Goal: Task Accomplishment & Management: Complete application form

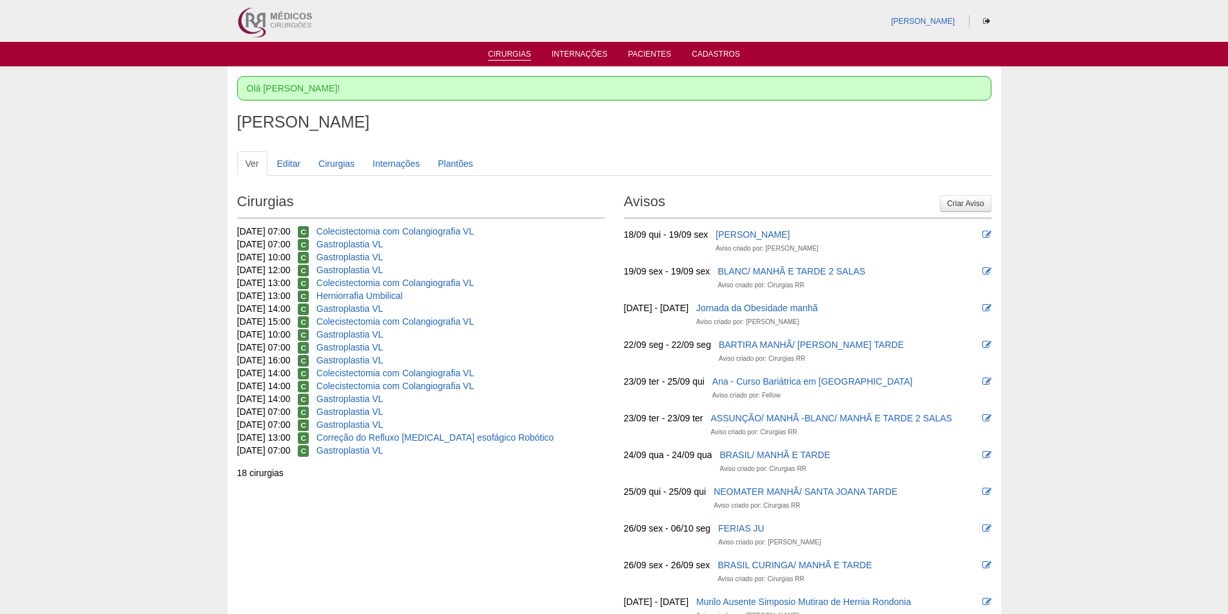
click at [520, 52] on link "Cirurgias" at bounding box center [509, 55] width 43 height 11
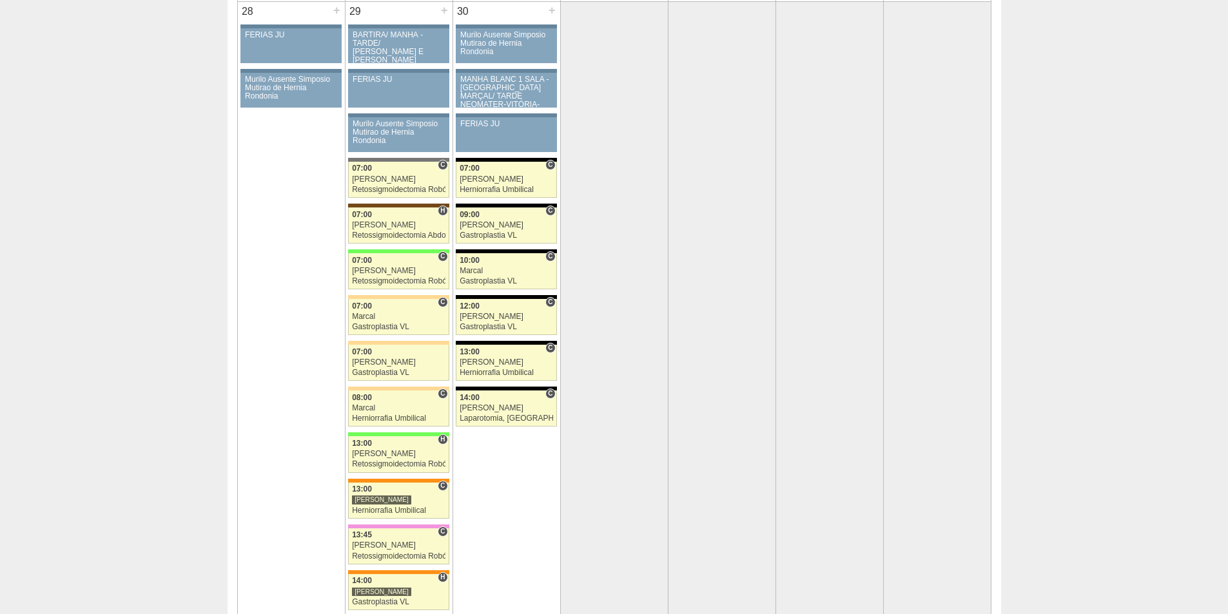
scroll to position [2514, 0]
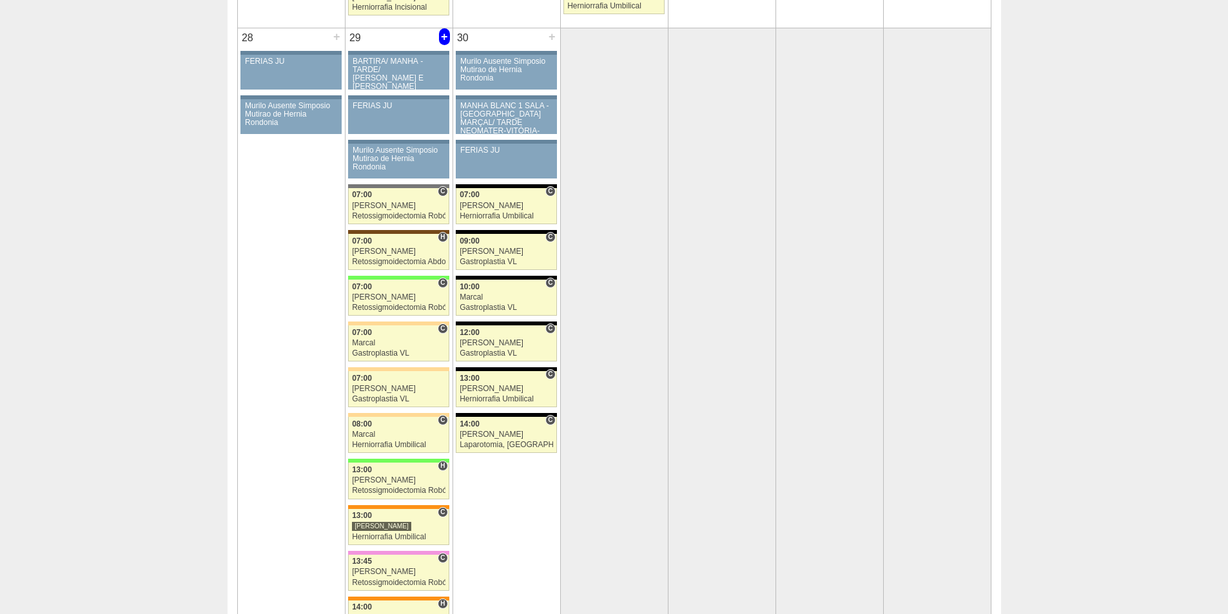
click at [446, 39] on div "+" at bounding box center [444, 36] width 11 height 17
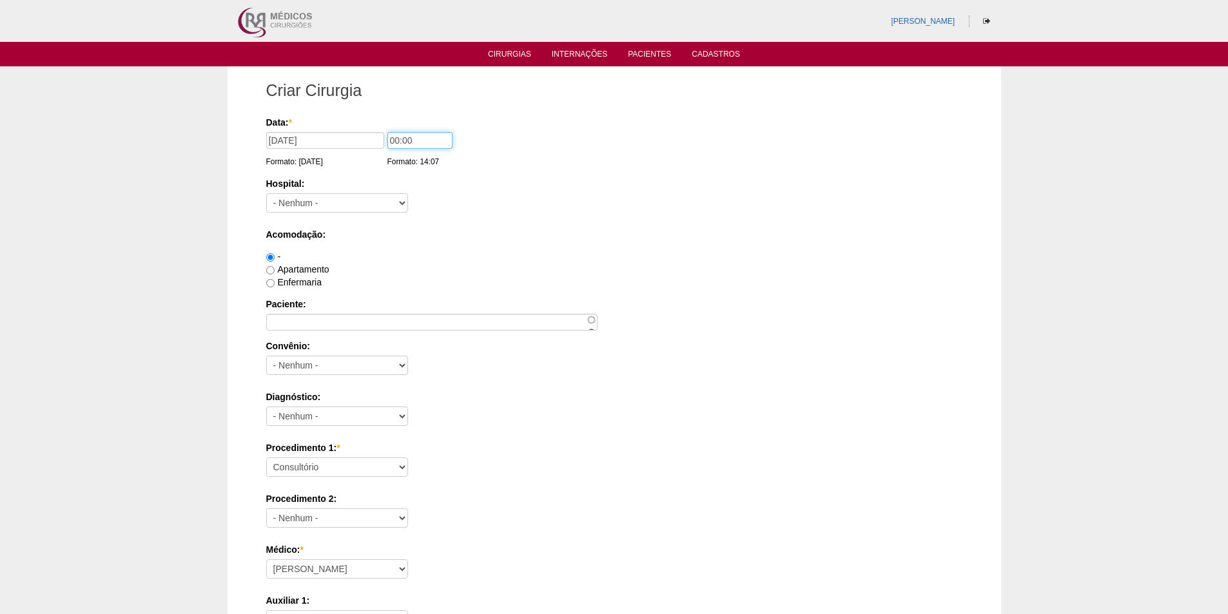
click at [397, 138] on input "00:00" at bounding box center [419, 140] width 65 height 17
type input "09:00"
click at [330, 211] on select "- Nenhum - 9 de Julho Albert Einstein Alvorada América Assunção Bartira Benefic…" at bounding box center [337, 202] width 142 height 19
select select "44"
click at [266, 193] on select "- Nenhum - 9 de Julho Albert Einstein Alvorada América Assunção Bartira Benefic…" at bounding box center [337, 202] width 142 height 19
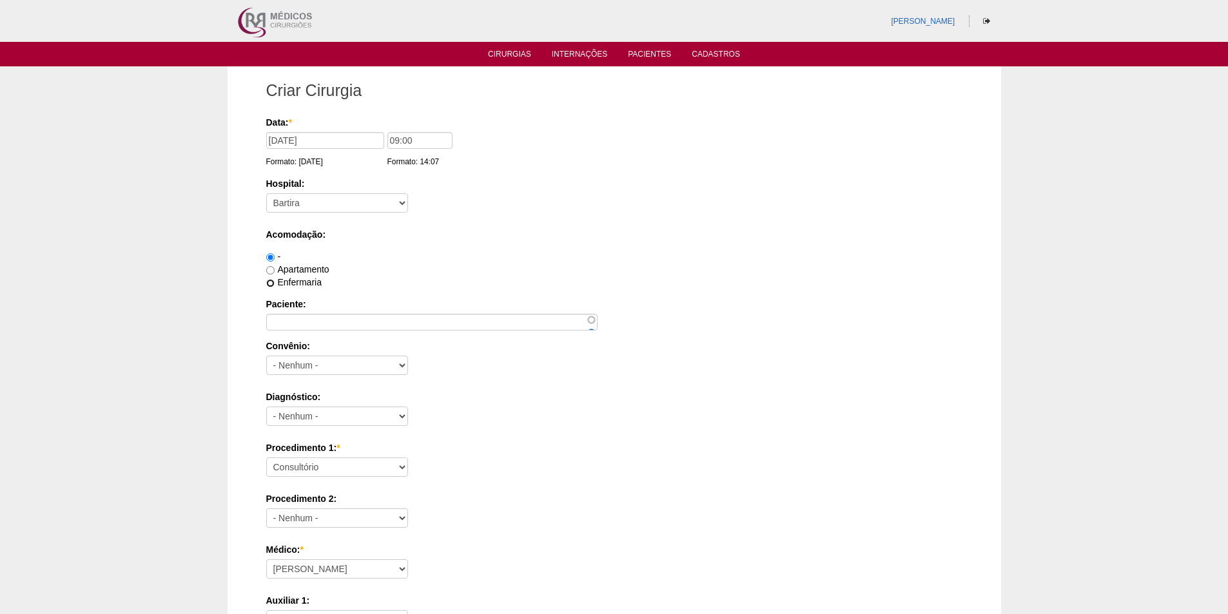
click at [272, 286] on input "Enfermaria" at bounding box center [270, 283] width 8 height 8
radio input "true"
click at [299, 324] on input "Paciente:" at bounding box center [431, 322] width 331 height 17
paste input "Eurico Alves da SIlva Filho"
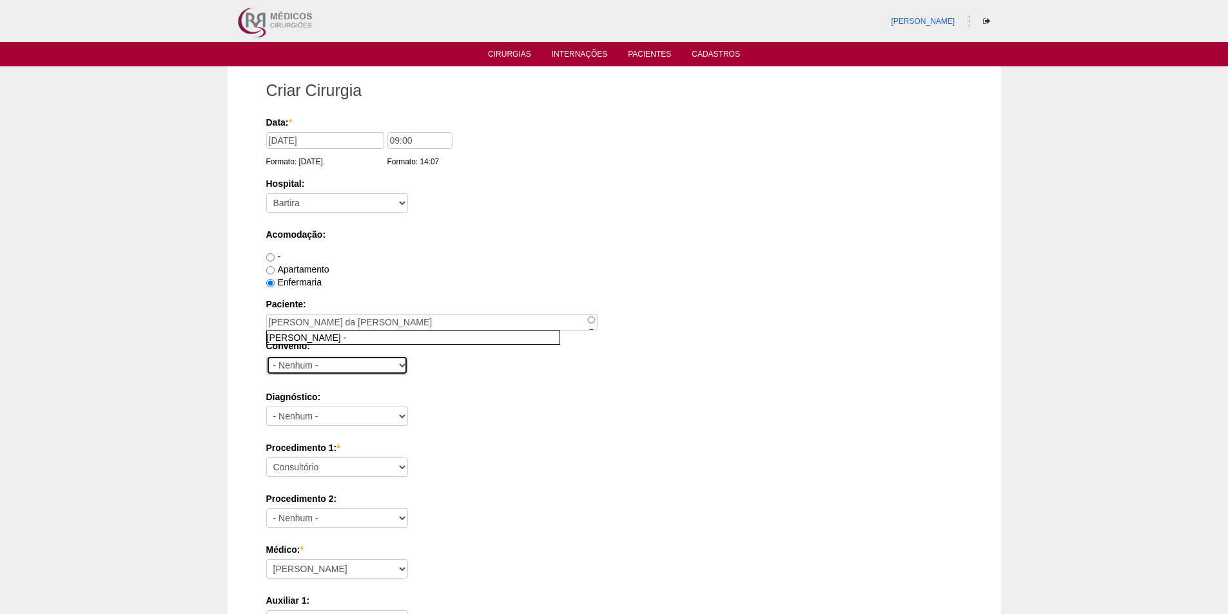
click at [310, 362] on select "- Nenhum - Abet Afresp Allianz Amil Blue Life Caasp Cabesp Caixa de Pensões Car…" at bounding box center [337, 365] width 142 height 19
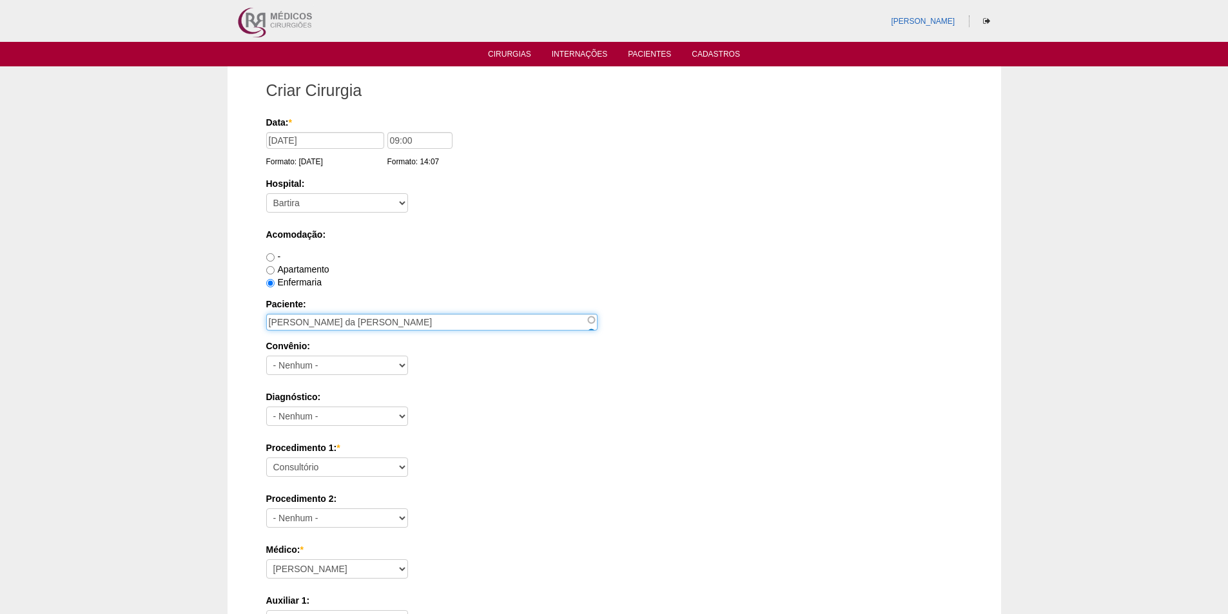
click at [396, 329] on input "Eurico Alves da SIlva Filho" at bounding box center [431, 322] width 331 height 17
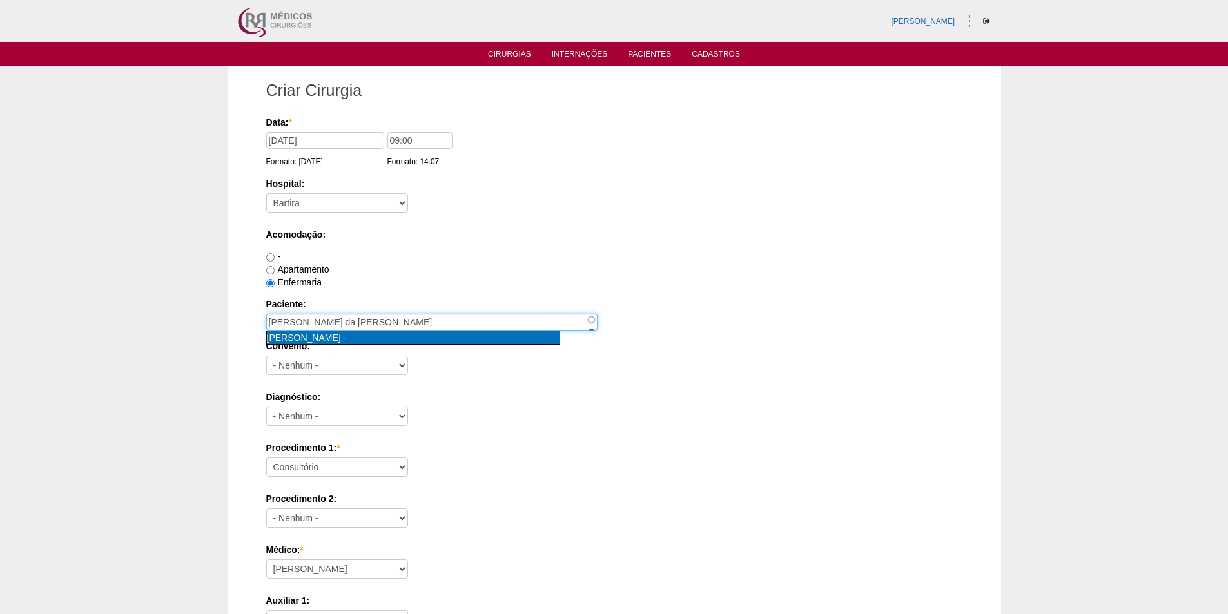
type input "Eurico Alves da Silva Filho [nid:77245]"
click at [341, 336] on span "Eurico Alves da Silva Filho" at bounding box center [304, 338] width 74 height 10
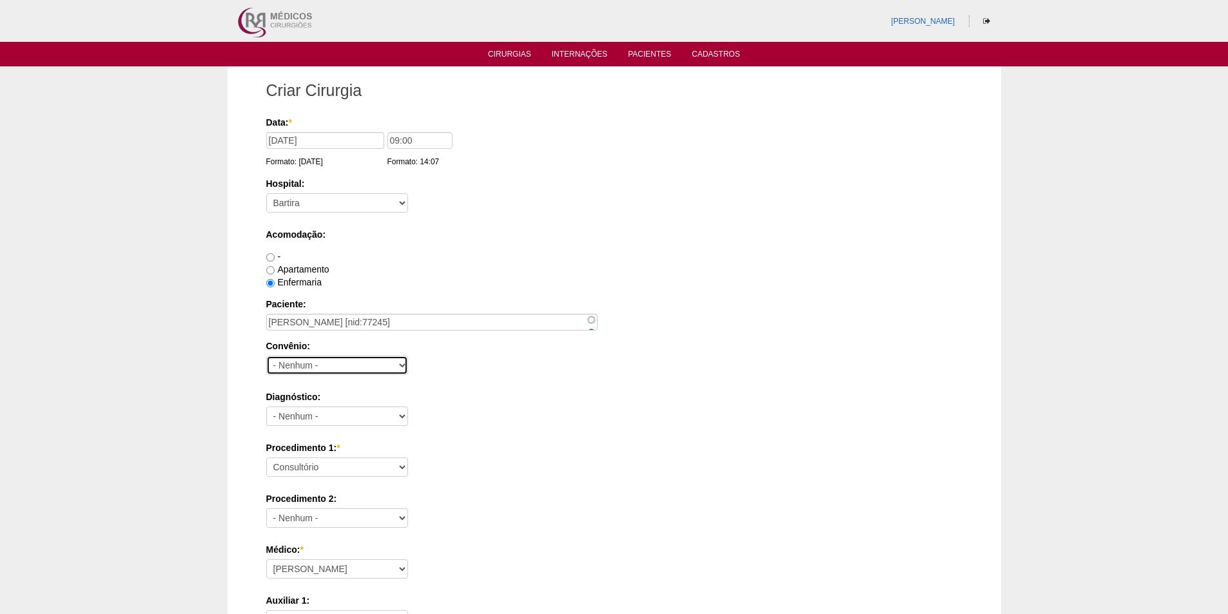
click at [337, 364] on select "- Nenhum - Abet Afresp Allianz Amil Blue Life Caasp Cabesp Caixa de Pensões Car…" at bounding box center [337, 365] width 142 height 19
click at [466, 378] on div "Convênio: - Nenhum - Abet Afresp Allianz Amil Blue Life Caasp Cabesp Caixa de P…" at bounding box center [614, 361] width 696 height 42
click at [366, 364] on select "- Nenhum - Abet Afresp Allianz Amil Blue Life Caasp Cabesp Caixa de Pensões Car…" at bounding box center [337, 365] width 142 height 19
select select "26"
click at [266, 356] on select "- Nenhum - Abet Afresp Allianz Amil Blue Life Caasp Cabesp Caixa de Pensões Car…" at bounding box center [337, 365] width 142 height 19
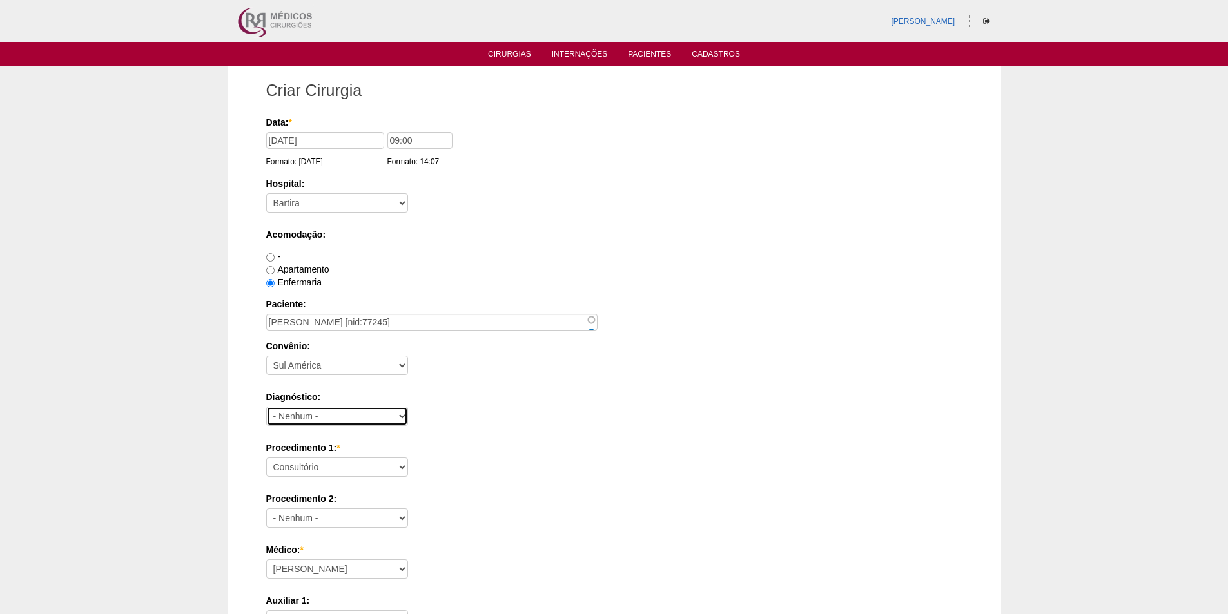
click at [349, 418] on select "- Nenhum - Abdome Agudo Abscesso Hepático Abscesso Perianal Abscesso Peritoneal…" at bounding box center [337, 416] width 142 height 19
drag, startPoint x: 661, startPoint y: 346, endPoint x: 626, endPoint y: 366, distance: 39.8
click at [654, 349] on label "Convênio:" at bounding box center [614, 346] width 696 height 13
click at [408, 356] on select "- Nenhum - Abet Afresp Allianz Amil Blue Life Caasp Cabesp Caixa de Pensões Car…" at bounding box center [337, 365] width 142 height 19
click at [295, 420] on select "- Nenhum - Abdome Agudo Abscesso Hepático Abscesso Perianal Abscesso Peritoneal…" at bounding box center [337, 416] width 142 height 19
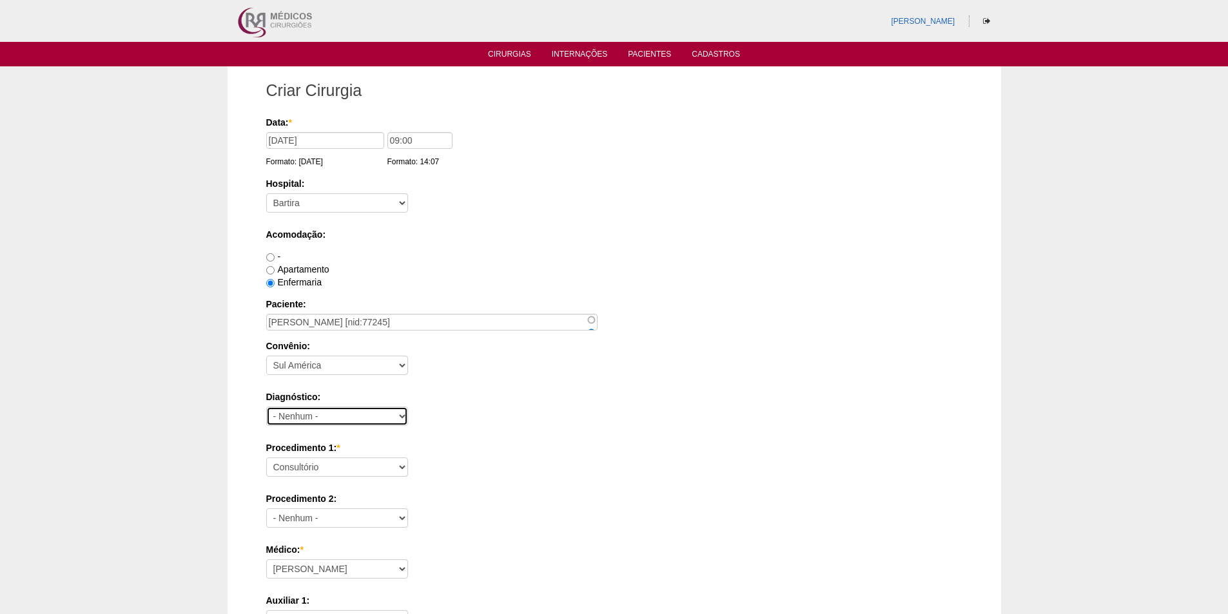
select select "3741"
click at [266, 407] on select "- Nenhum - Abdome Agudo Abscesso Hepático Abscesso Perianal Abscesso Peritoneal…" at bounding box center [337, 416] width 142 height 19
click at [349, 464] on select "Consultório Abscesso Hepático - Drenagem Abscesso perianal Amputação Abdômino P…" at bounding box center [337, 467] width 142 height 19
select select "3740"
click at [266, 458] on select "Consultório Abscesso Hepático - Drenagem Abscesso perianal Amputação Abdômino P…" at bounding box center [337, 467] width 142 height 19
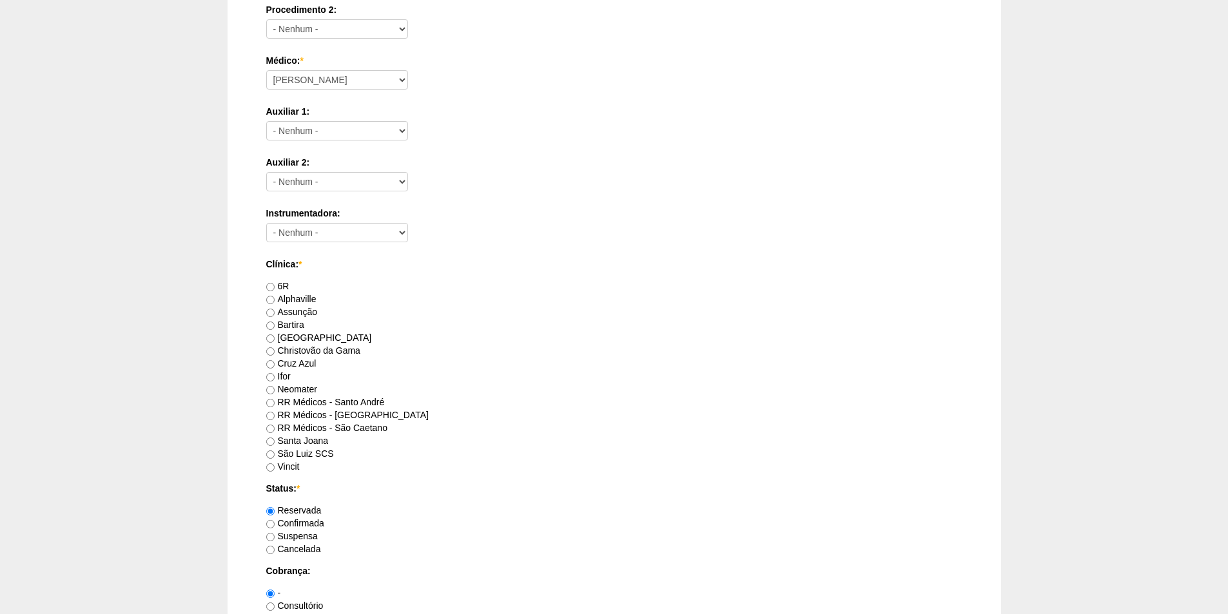
scroll to position [516, 0]
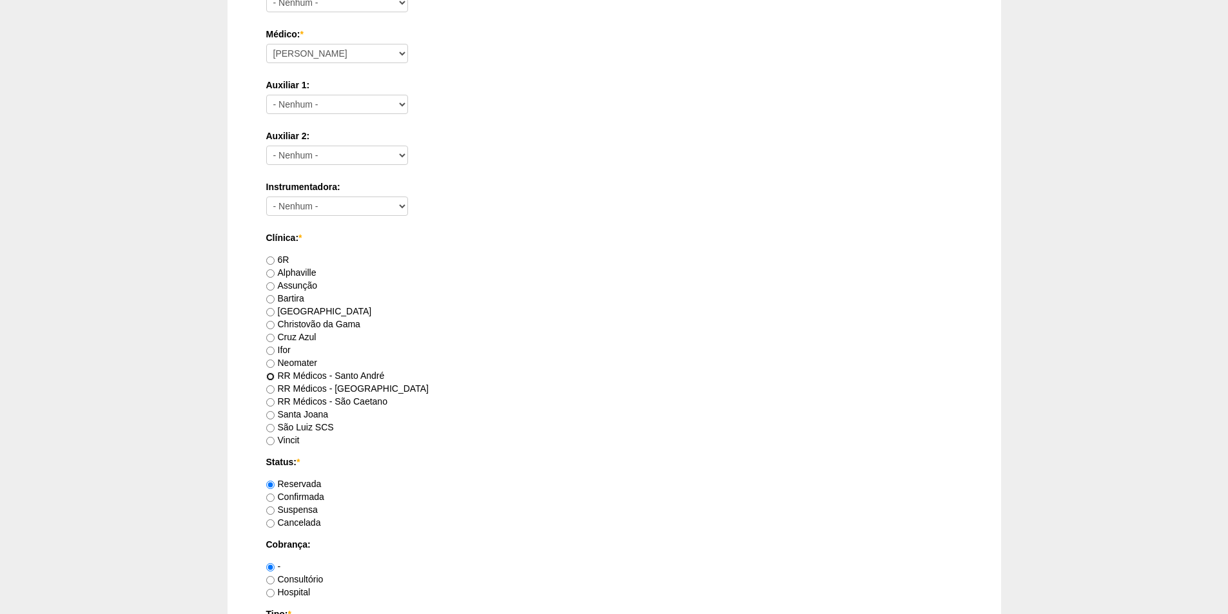
click at [267, 376] on input "RR Médicos - Santo André" at bounding box center [270, 377] width 8 height 8
radio input "true"
drag, startPoint x: 270, startPoint y: 582, endPoint x: 349, endPoint y: 542, distance: 88.8
click at [280, 575] on label "Consultório" at bounding box center [294, 579] width 57 height 10
click at [275, 576] on input "Consultório" at bounding box center [270, 580] width 8 height 8
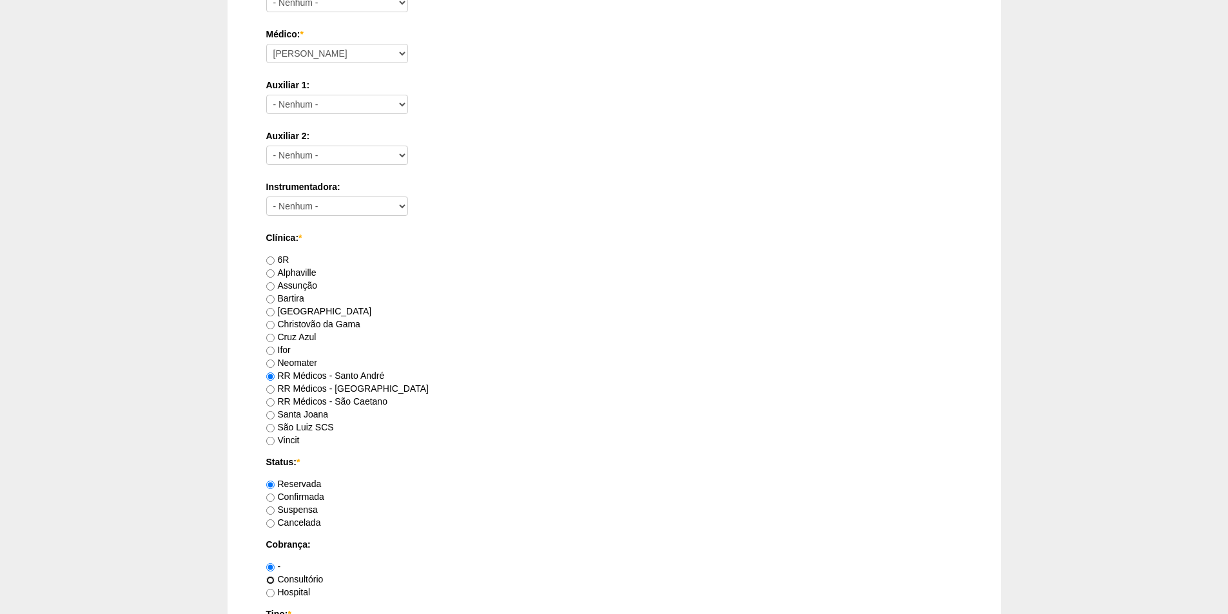
radio input "true"
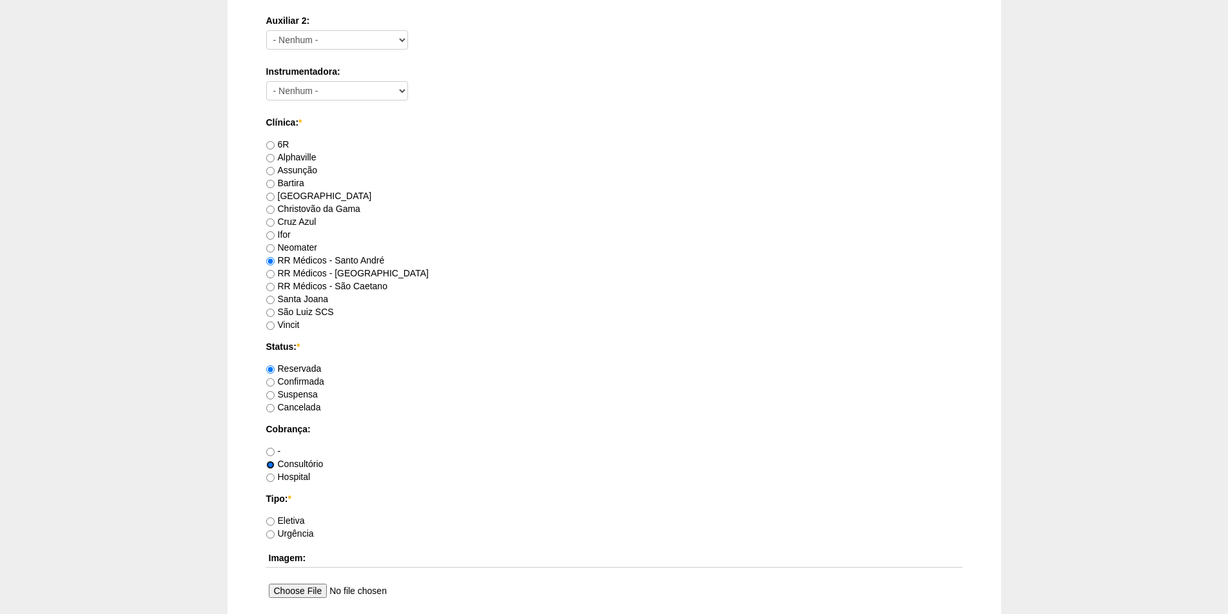
scroll to position [645, 0]
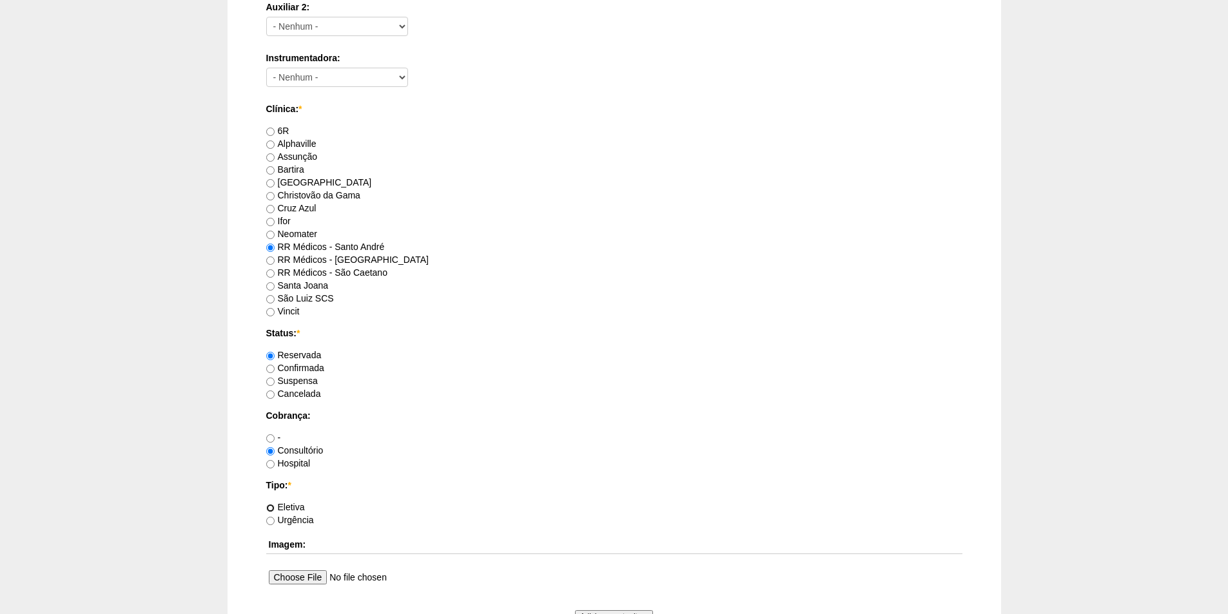
drag, startPoint x: 272, startPoint y: 505, endPoint x: 340, endPoint y: 492, distance: 69.5
click at [282, 501] on div "Eletiva" at bounding box center [614, 507] width 696 height 13
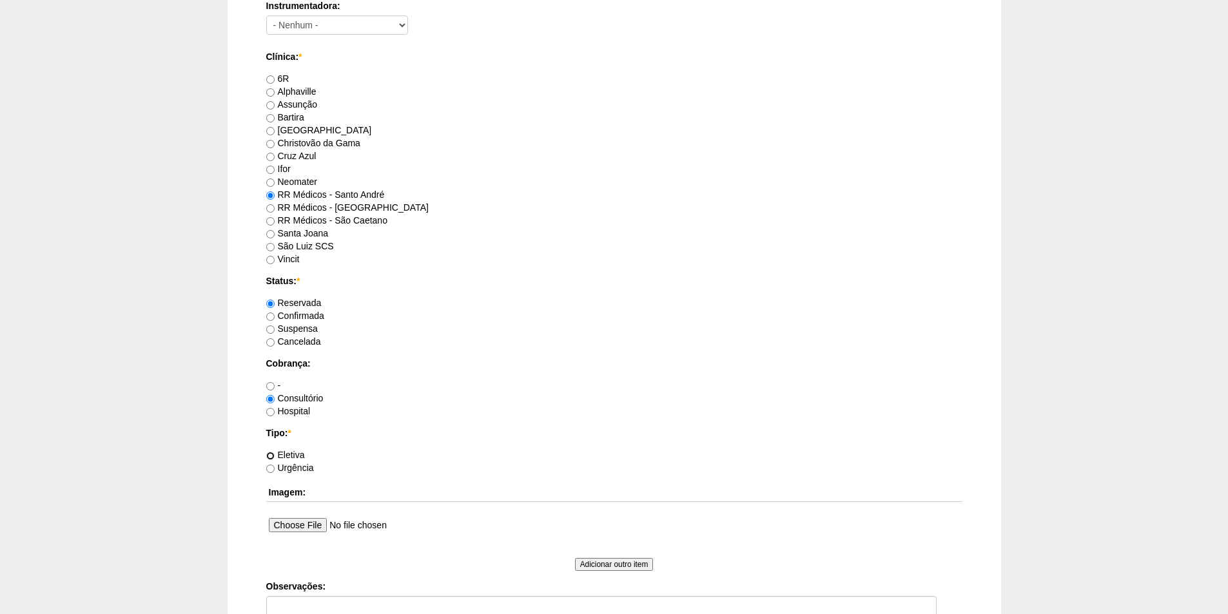
scroll to position [838, 0]
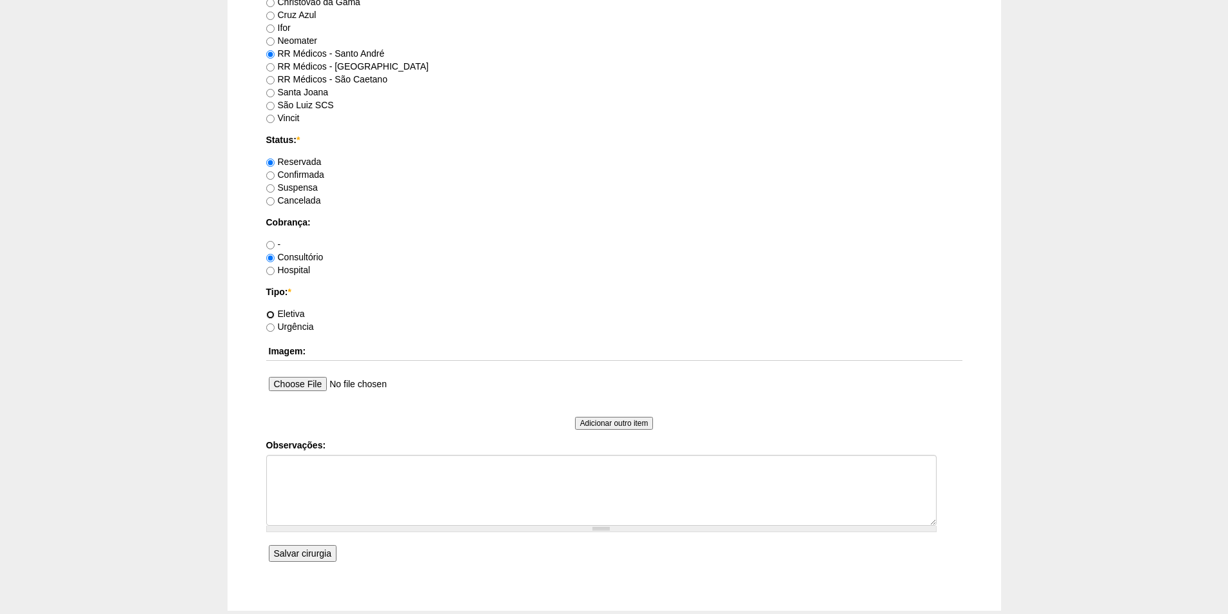
drag, startPoint x: 271, startPoint y: 314, endPoint x: 301, endPoint y: 435, distance: 124.9
click at [273, 317] on input "Eletiva" at bounding box center [270, 315] width 8 height 8
radio input "true"
drag, startPoint x: 310, startPoint y: 465, endPoint x: 317, endPoint y: 469, distance: 7.9
click at [313, 468] on textarea "Observações:" at bounding box center [601, 490] width 671 height 71
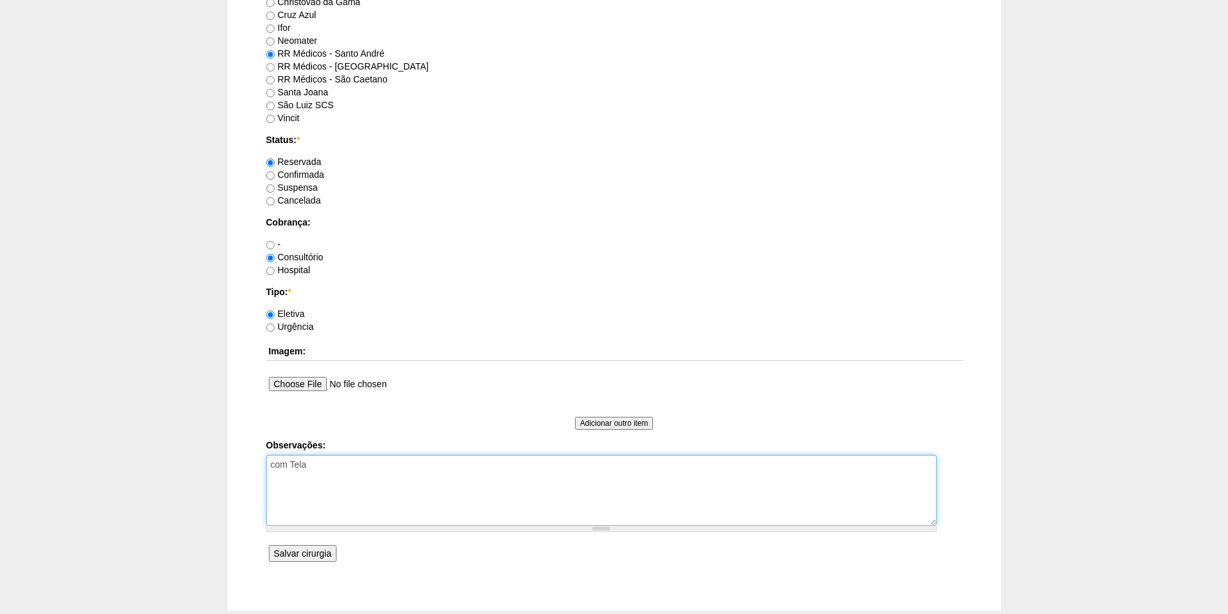
type textarea "com Tela"
click at [303, 555] on input "Salvar cirurgia" at bounding box center [303, 553] width 68 height 17
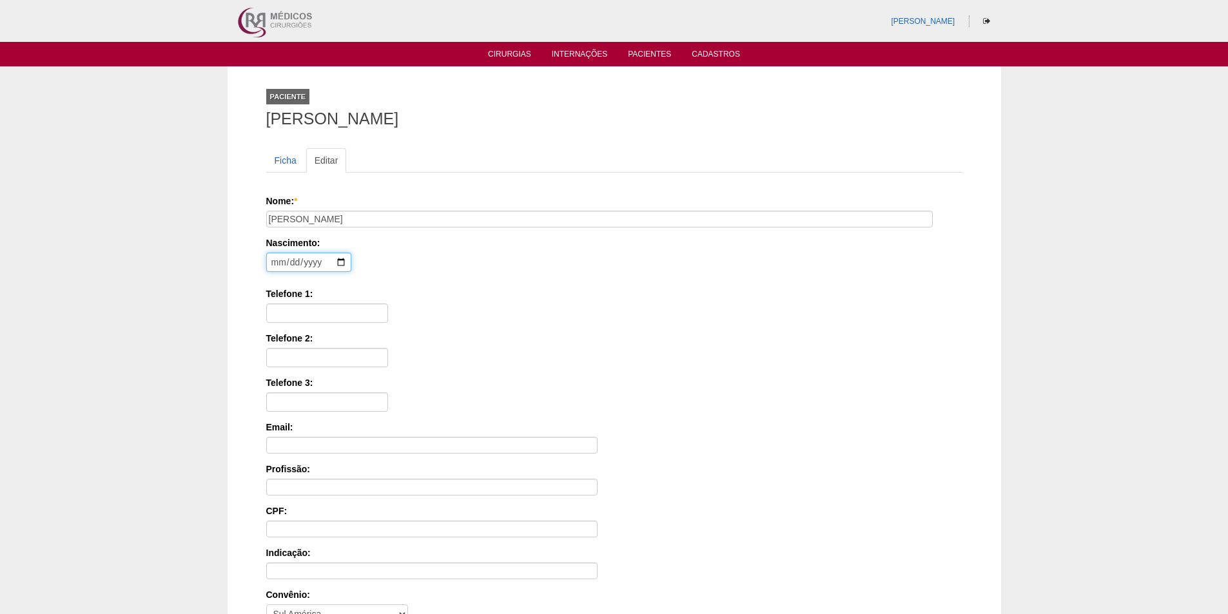
drag, startPoint x: 275, startPoint y: 262, endPoint x: 260, endPoint y: 260, distance: 14.2
click at [272, 262] on input "date" at bounding box center [308, 262] width 85 height 19
type input "91967-08-30"
type input "1967-08-30"
click at [291, 317] on input "Telefone 1:" at bounding box center [327, 313] width 122 height 19
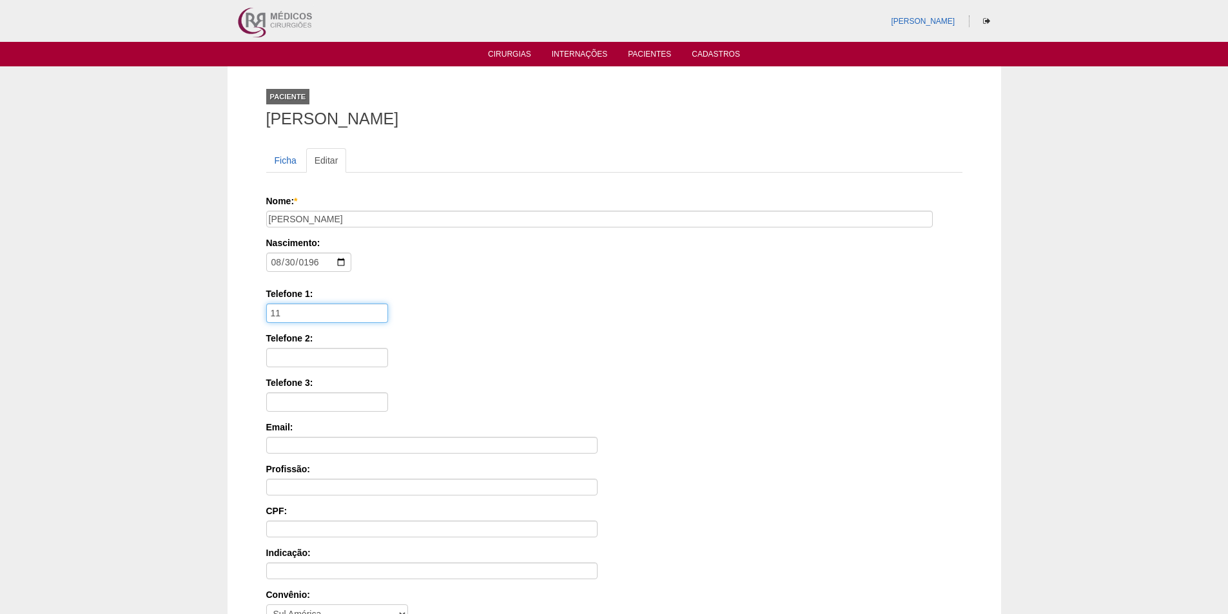
paste input "95153-5178"
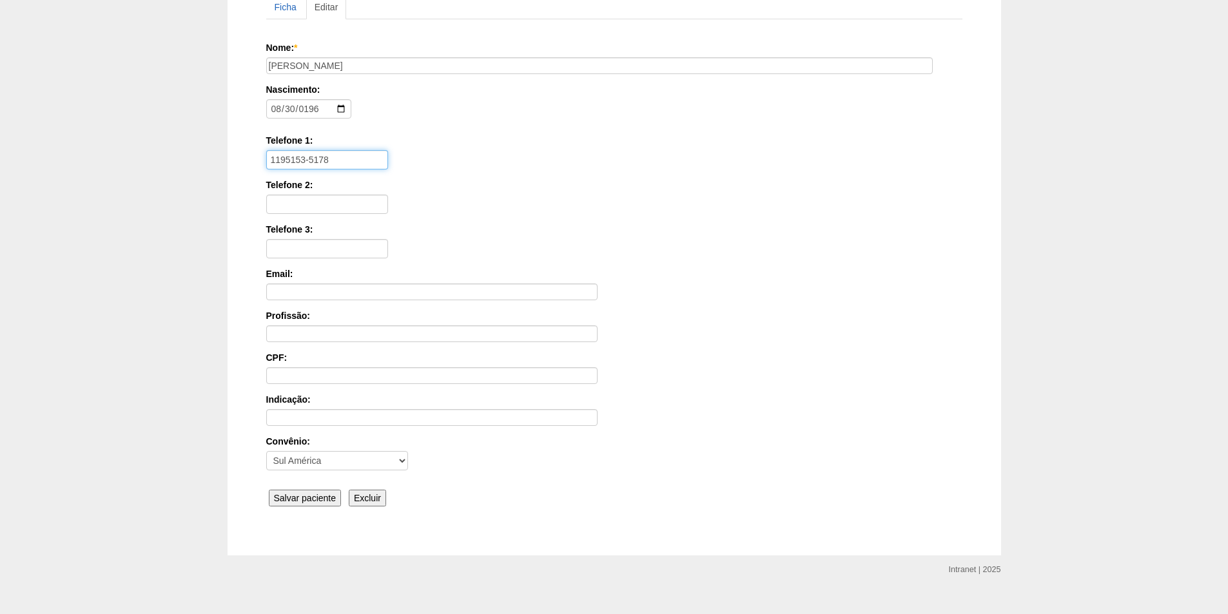
scroll to position [173, 0]
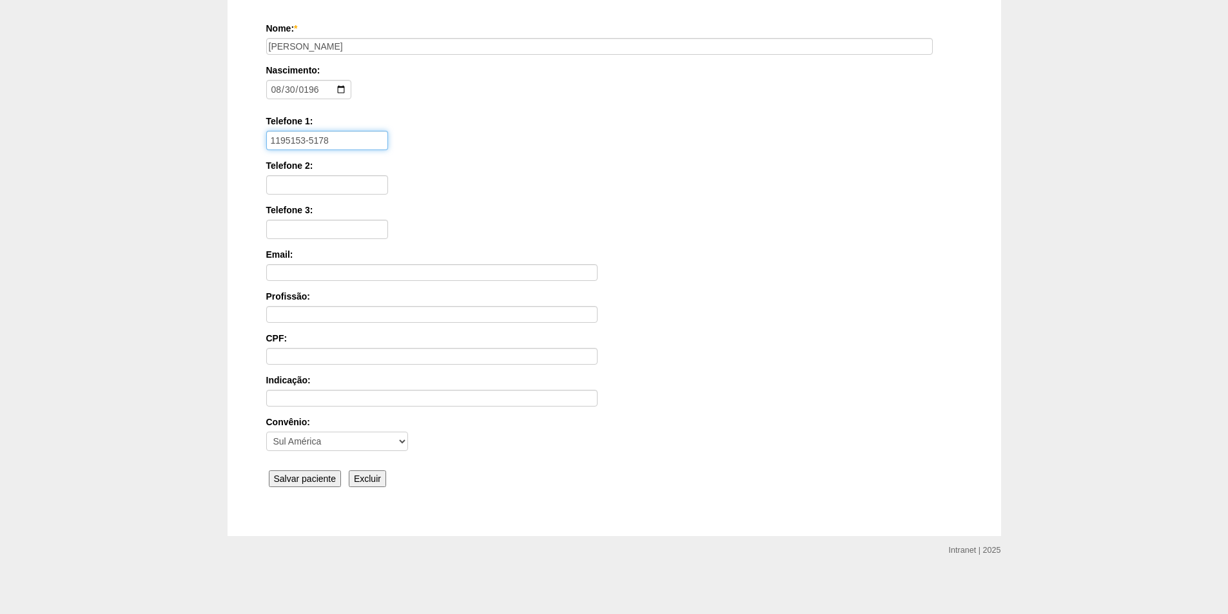
type input "1195153-5178"
click at [311, 477] on input "Salvar paciente" at bounding box center [305, 479] width 73 height 17
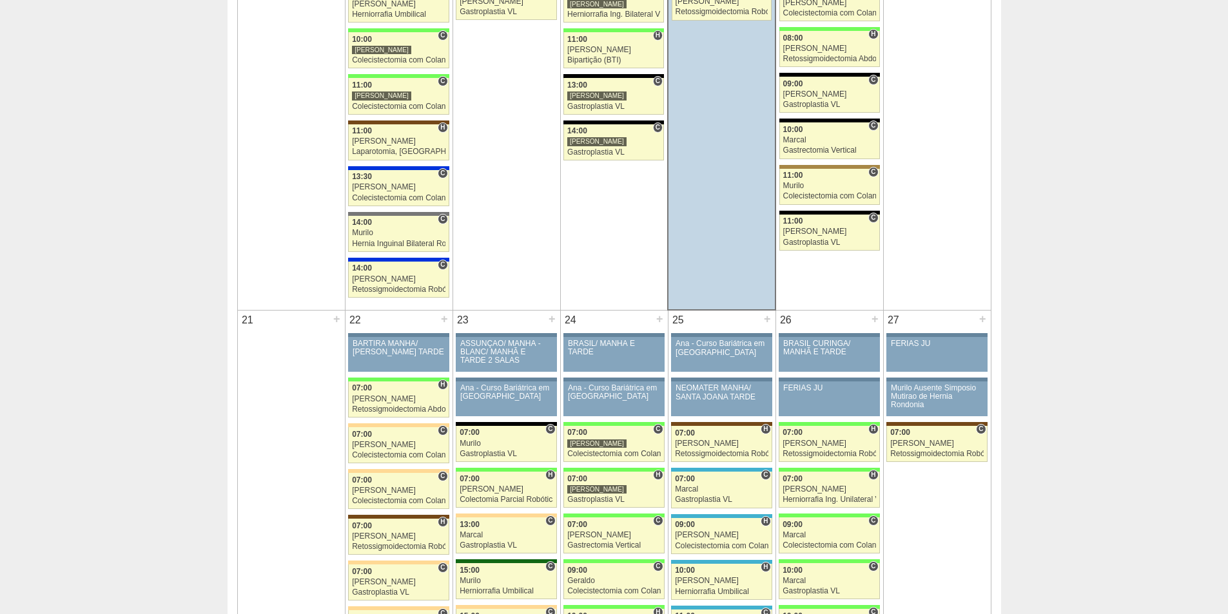
scroll to position [1676, 0]
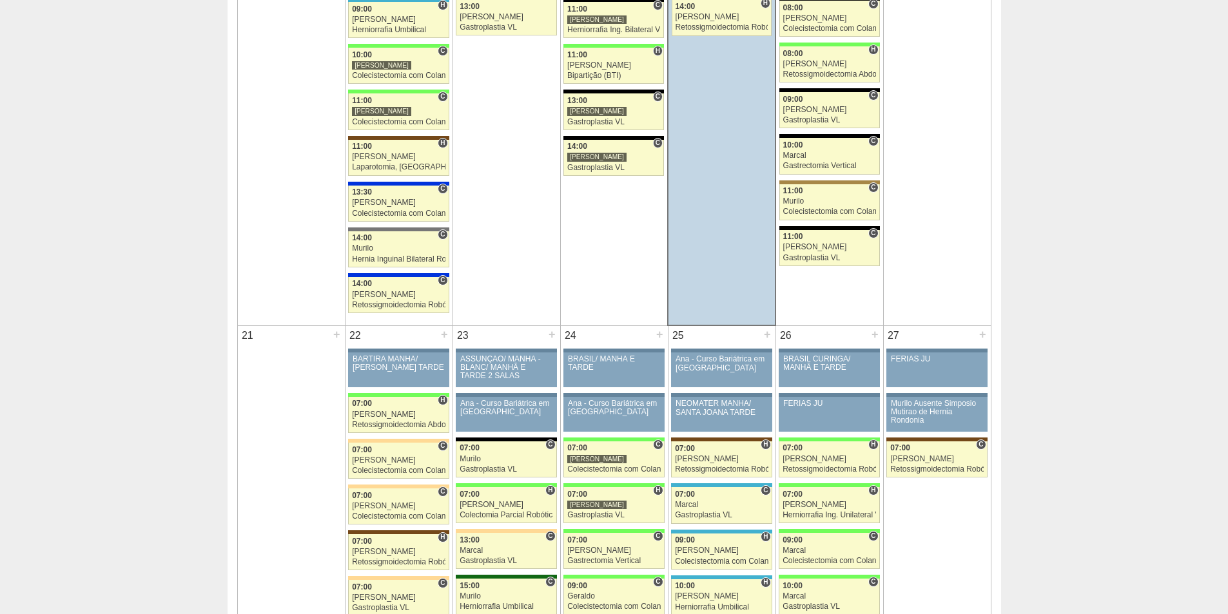
click at [1145, 331] on div "Calendário Lista Exportar Paciente Eurico Alves da Silva Filho foi atualizado. …" at bounding box center [614, 258] width 1228 height 3737
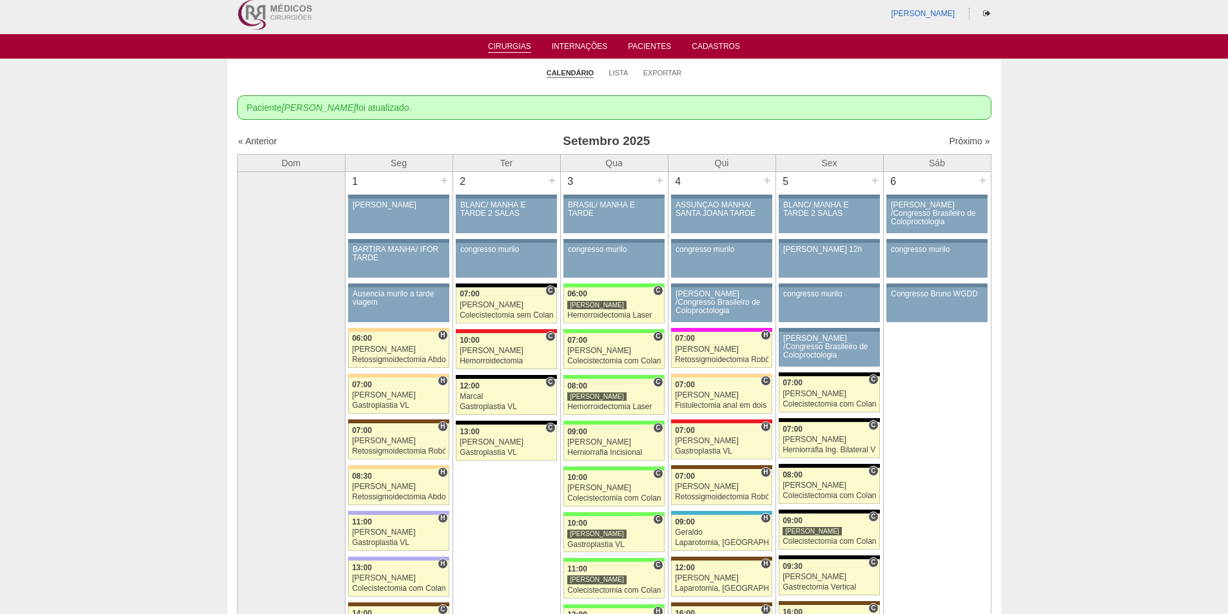
scroll to position [0, 0]
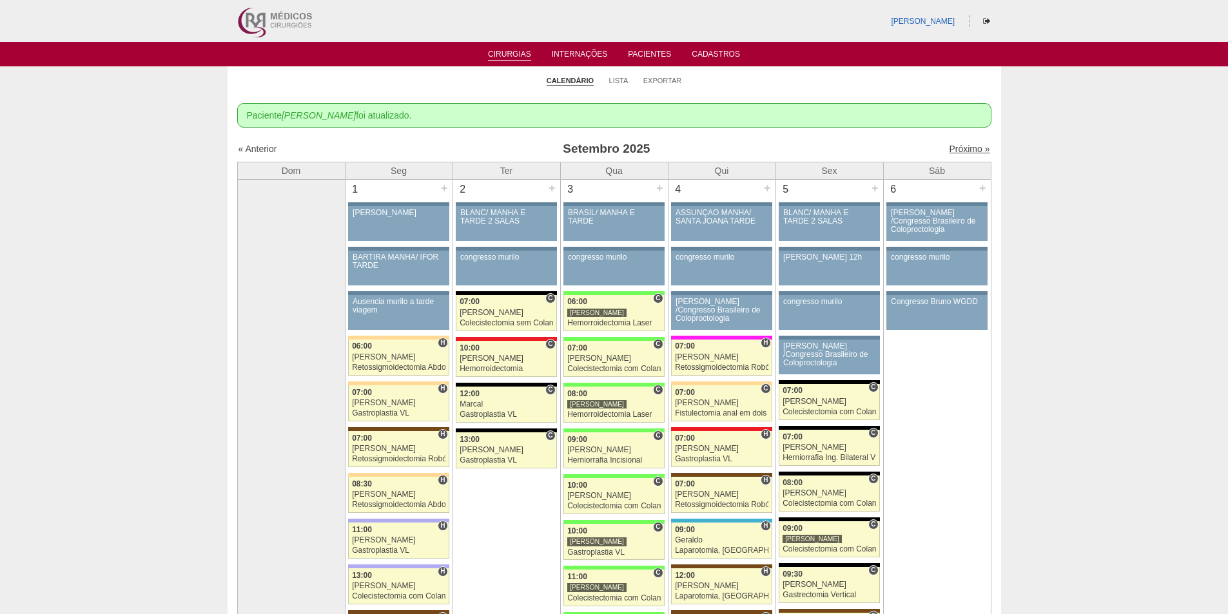
click at [949, 148] on link "Próximo »" at bounding box center [969, 149] width 41 height 10
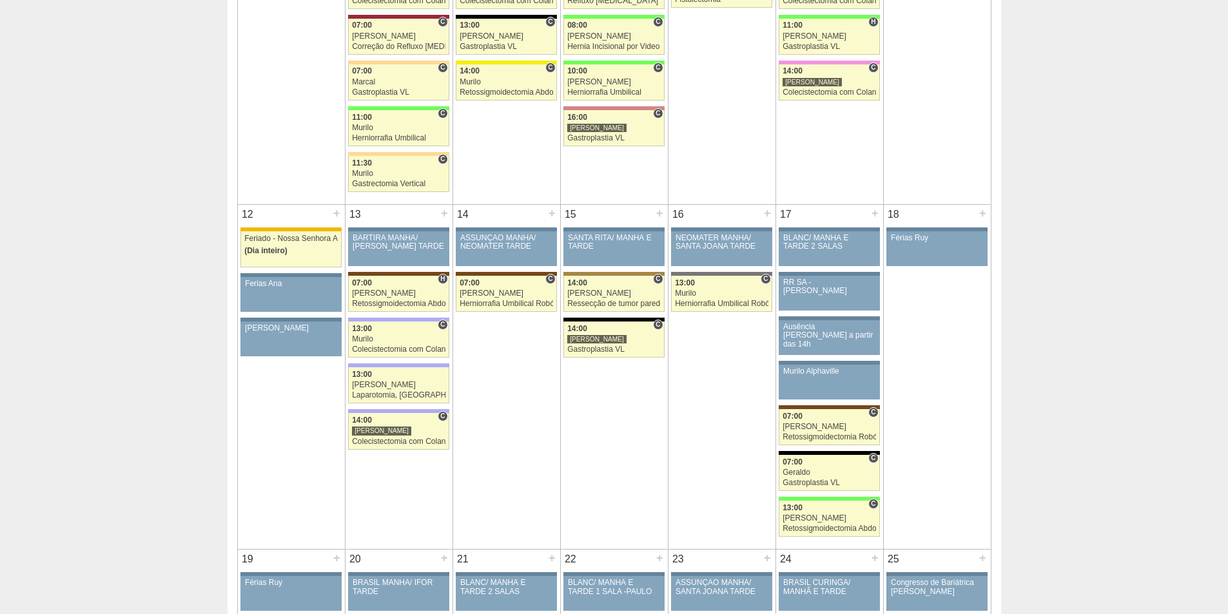
scroll to position [967, 0]
click at [585, 351] on div "Gastroplastia VL" at bounding box center [613, 349] width 93 height 8
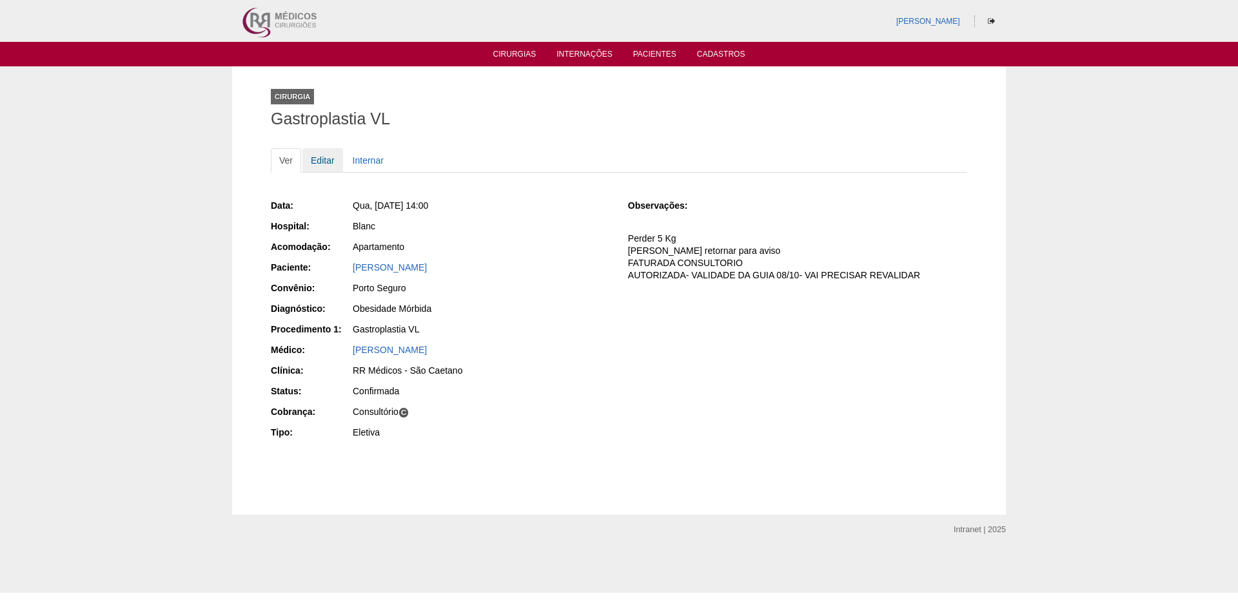
click at [320, 162] on link "Editar" at bounding box center [322, 160] width 41 height 24
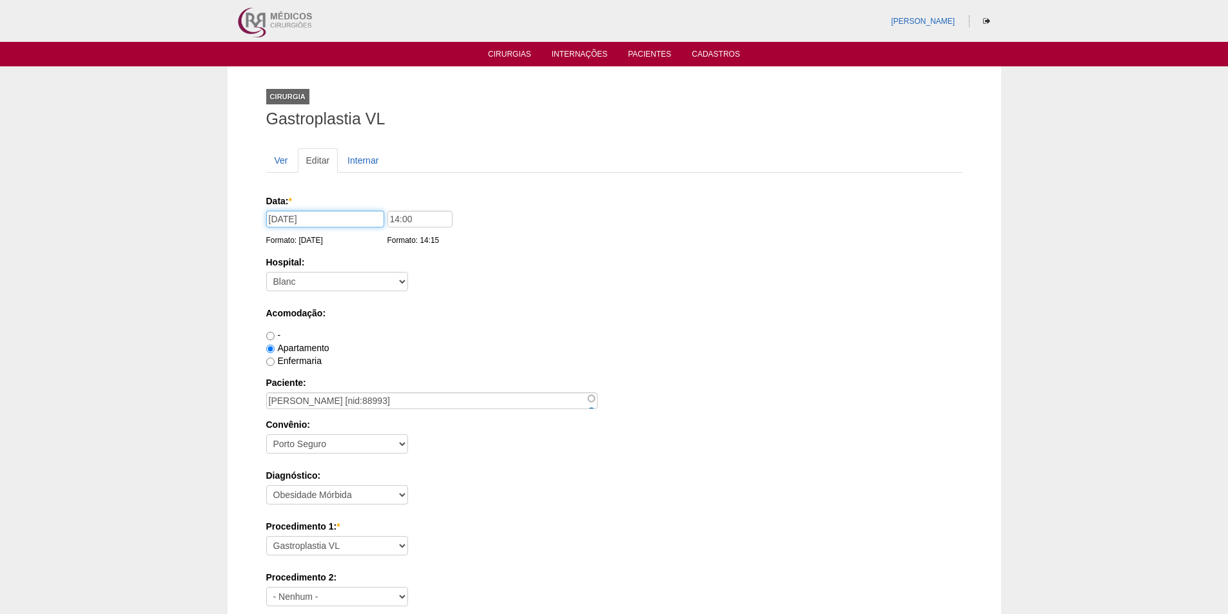
click at [308, 217] on input "15/10/2025" at bounding box center [325, 219] width 118 height 17
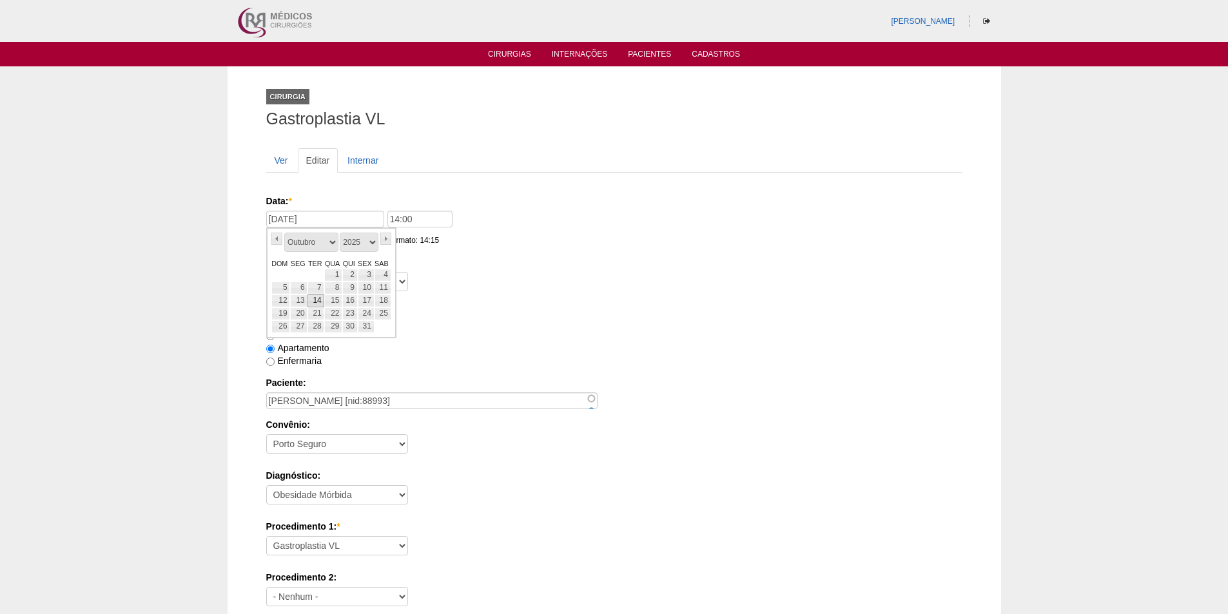
click at [317, 302] on link "14" at bounding box center [316, 301] width 17 height 13
type input "14/10/2025"
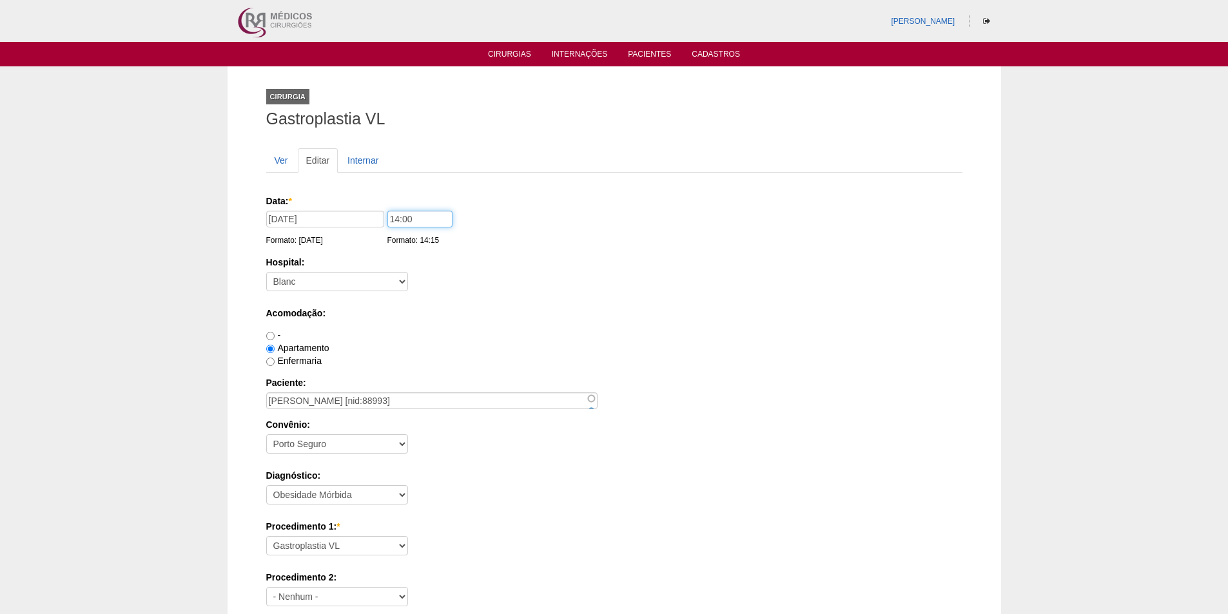
click at [397, 219] on input "14:00" at bounding box center [419, 219] width 65 height 17
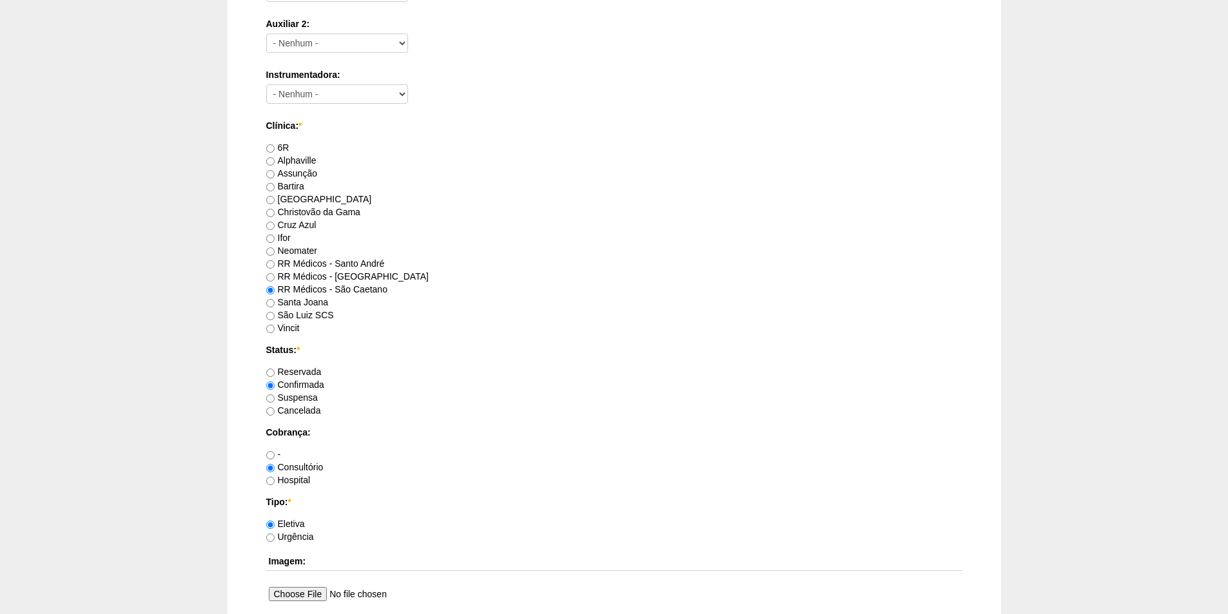
scroll to position [709, 0]
type input "12:00"
drag, startPoint x: 271, startPoint y: 372, endPoint x: 293, endPoint y: 371, distance: 21.3
click at [275, 371] on label "Reservada" at bounding box center [293, 369] width 55 height 10
click at [275, 371] on input "Reservada" at bounding box center [270, 370] width 8 height 8
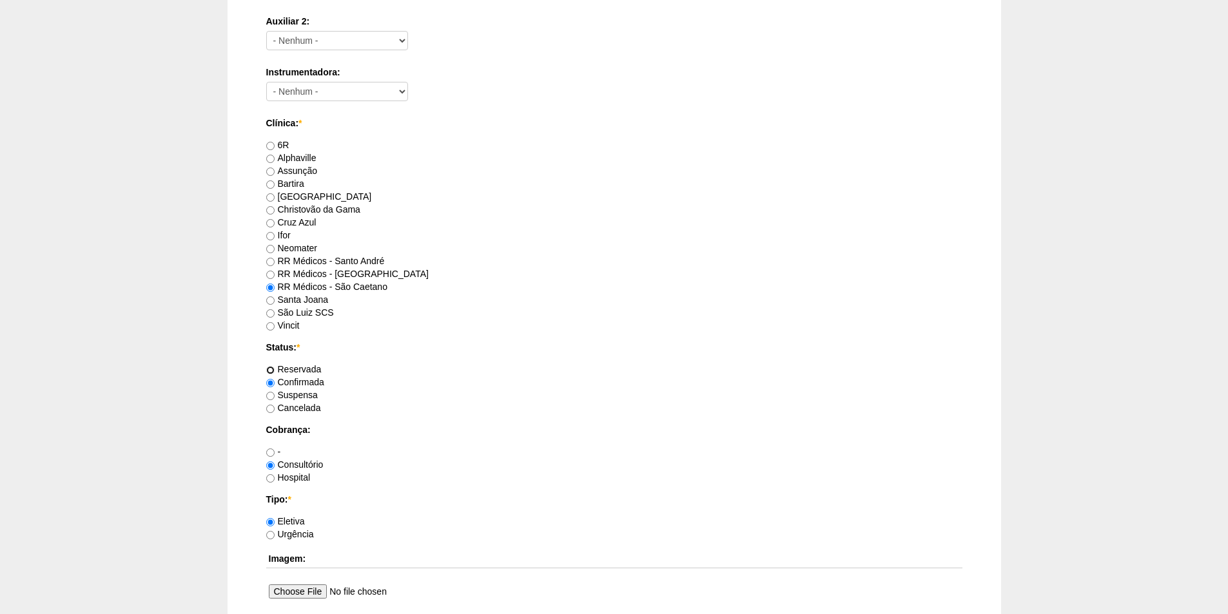
radio input "true"
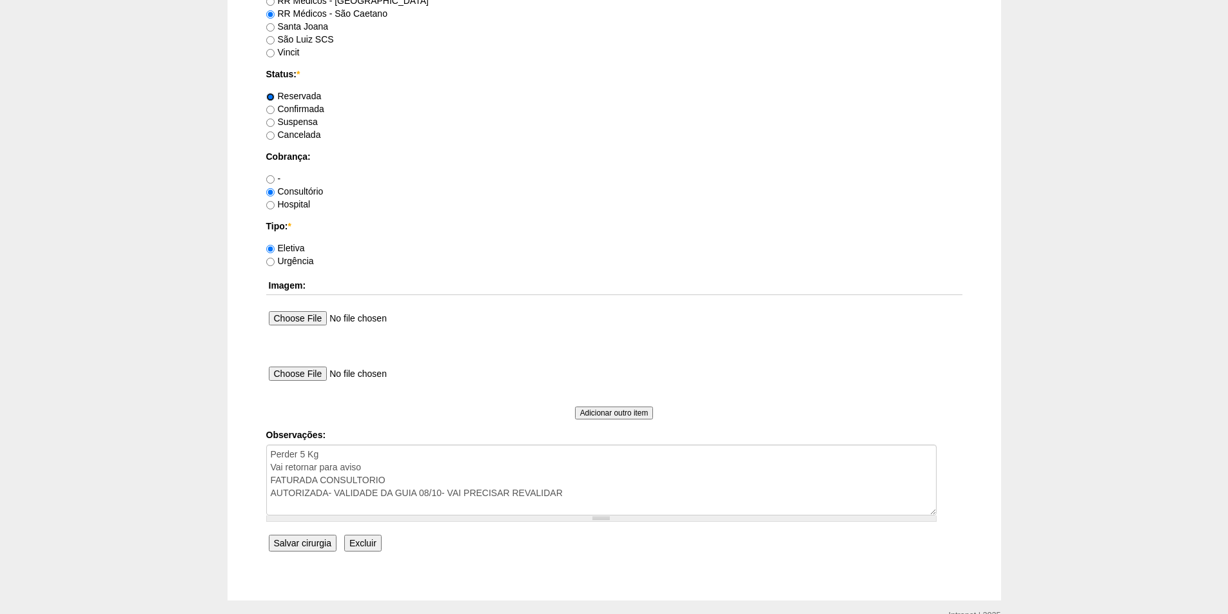
scroll to position [1047, 0]
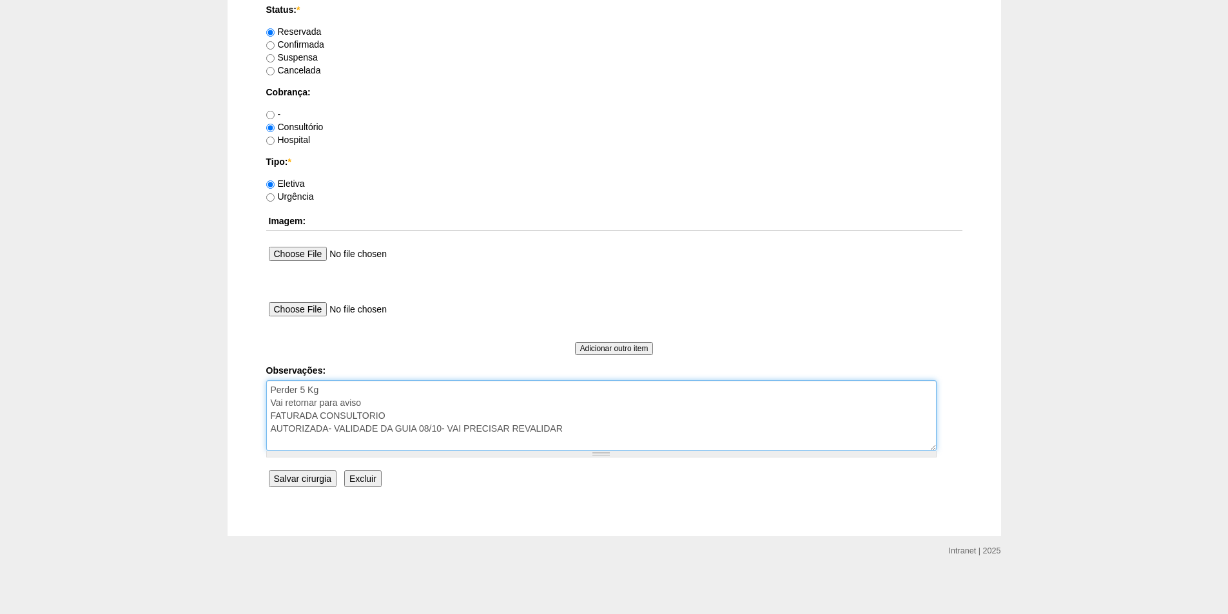
click at [579, 429] on textarea "Perder 5 Kg Vai retornar para aviso FATURADA CONSULTORIO AUTORIZADA- VALIDADE D…" at bounding box center [601, 415] width 671 height 71
type textarea "Perder 5 Kg Vai retornar para aviso FATURADA CONSULTORIO AUTORIZADA- VALIDADE D…"
click at [304, 478] on input "Salvar cirurgia" at bounding box center [303, 479] width 68 height 17
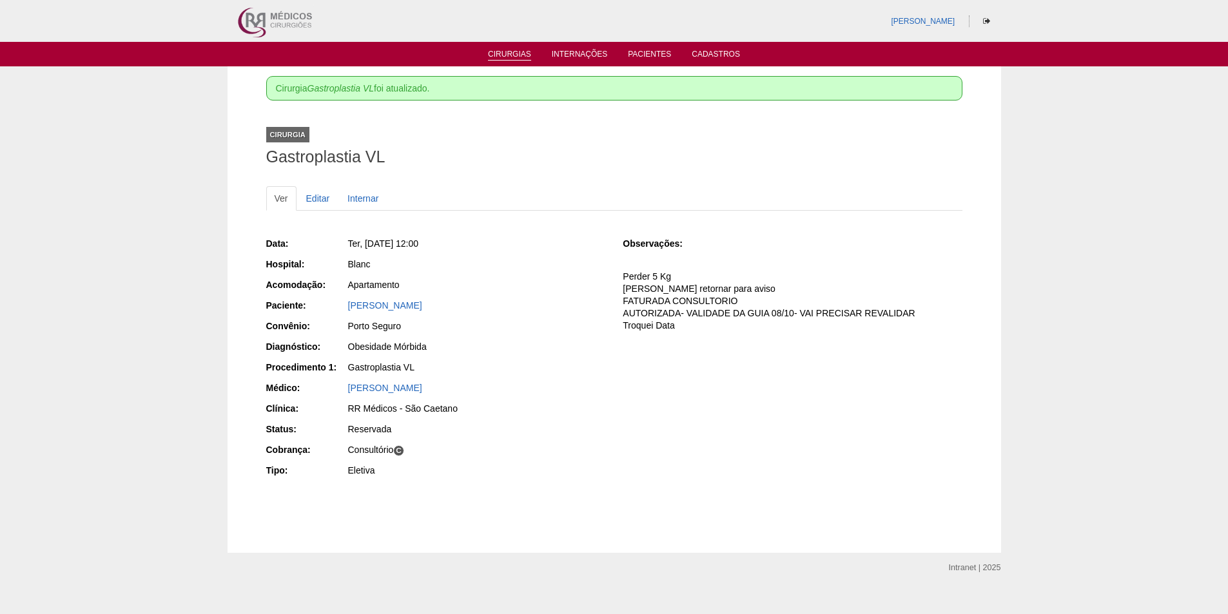
click at [503, 51] on link "Cirurgias" at bounding box center [509, 55] width 43 height 11
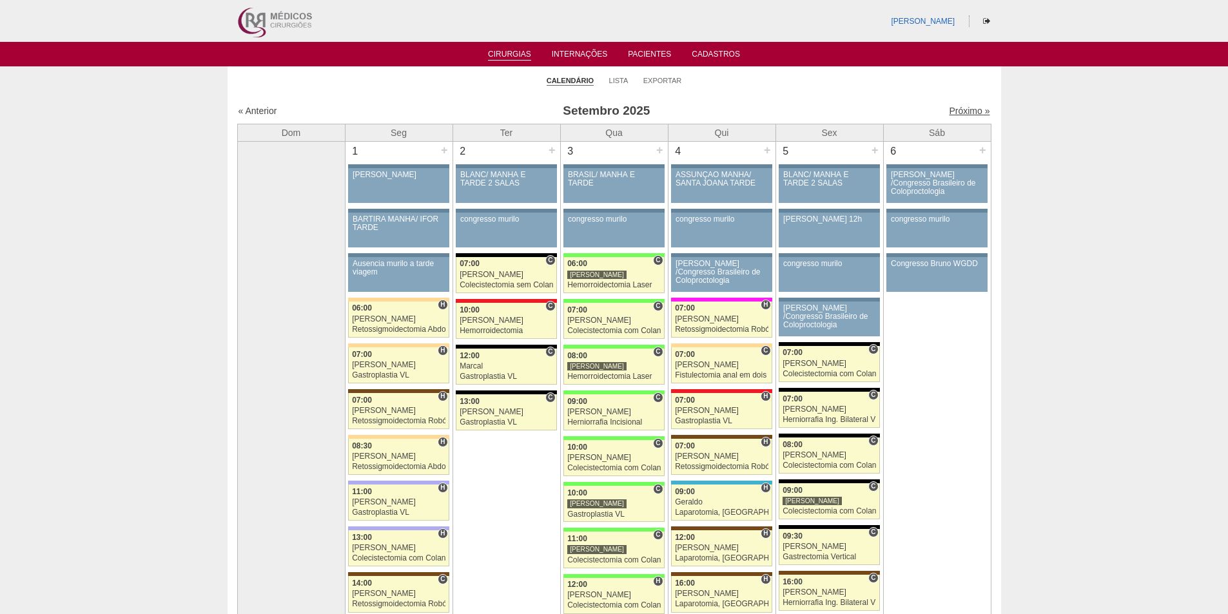
click at [950, 108] on link "Próximo »" at bounding box center [969, 111] width 41 height 10
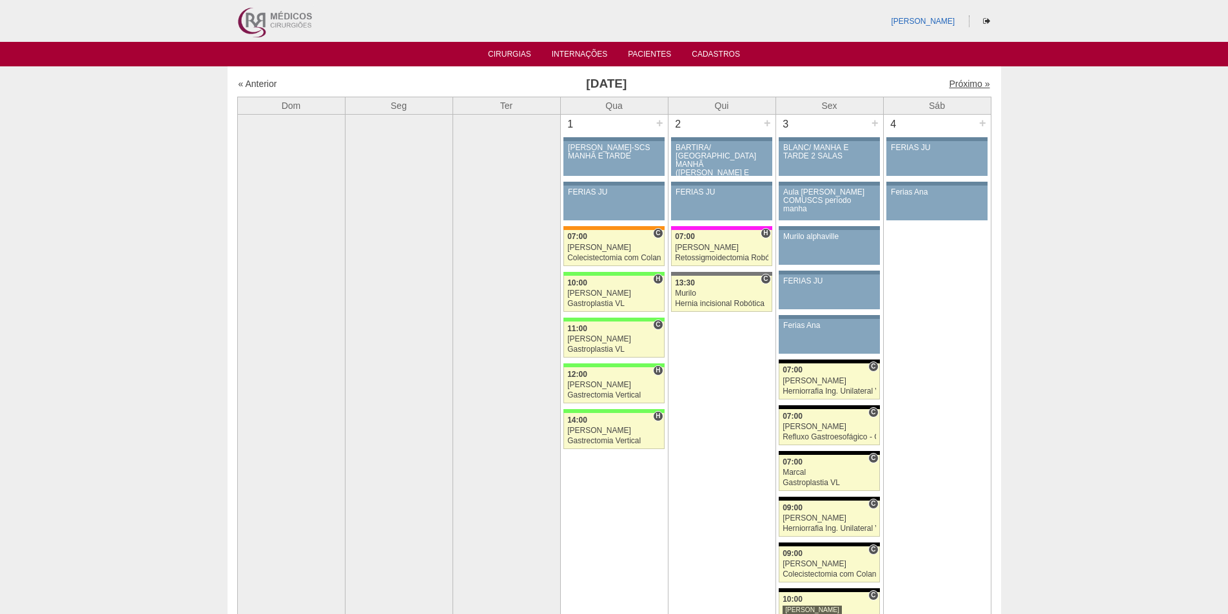
click at [953, 84] on link "Próximo »" at bounding box center [969, 84] width 41 height 10
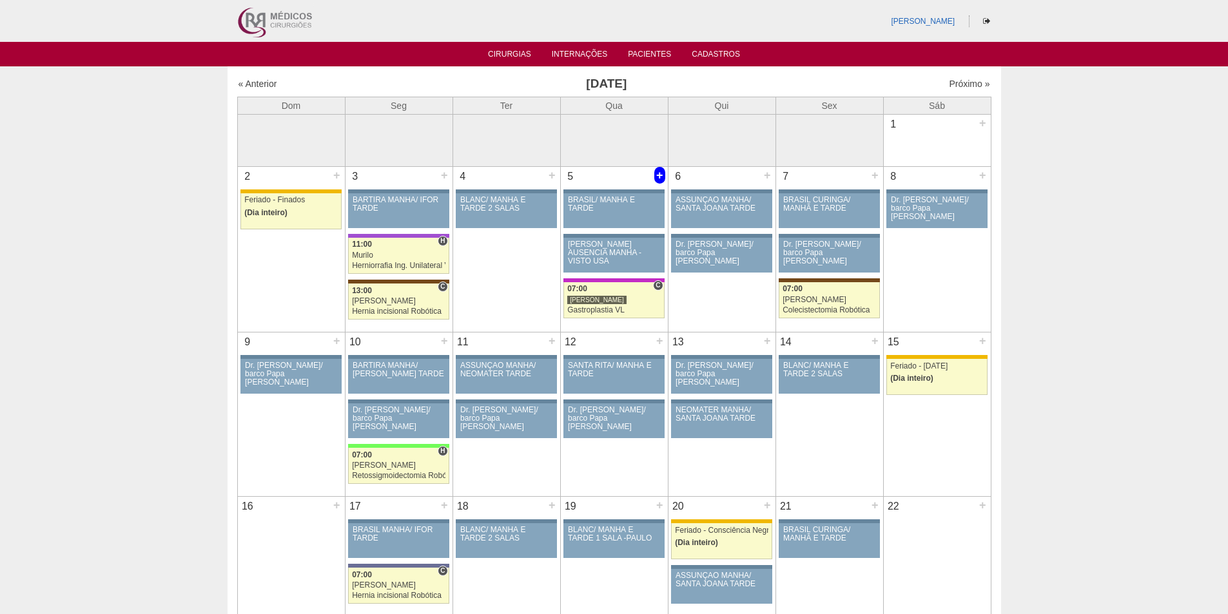
click at [660, 175] on div "+" at bounding box center [659, 175] width 11 height 17
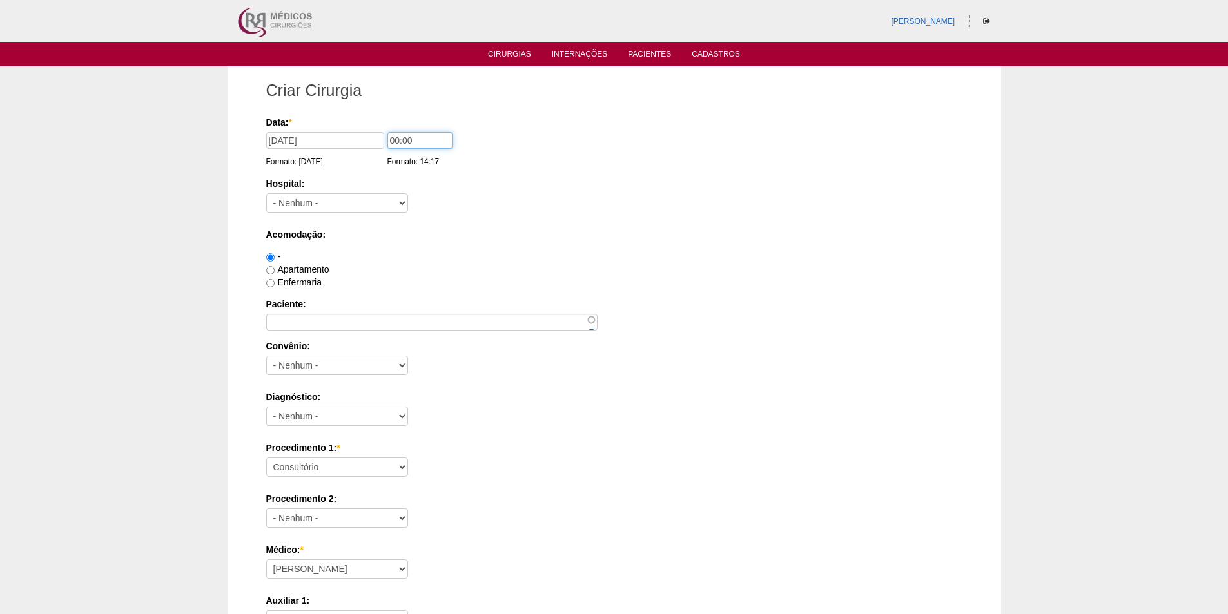
click at [396, 140] on input "00:00" at bounding box center [419, 140] width 65 height 17
type input "10:00"
click at [343, 205] on select "- [GEOGRAPHIC_DATA] - [DATE] [PERSON_NAME] Alvorada América Assunção Bartira Be…" at bounding box center [337, 202] width 142 height 19
select select "46"
click at [266, 193] on select "- [GEOGRAPHIC_DATA] - [DATE] [PERSON_NAME] Alvorada América Assunção Bartira Be…" at bounding box center [337, 202] width 142 height 19
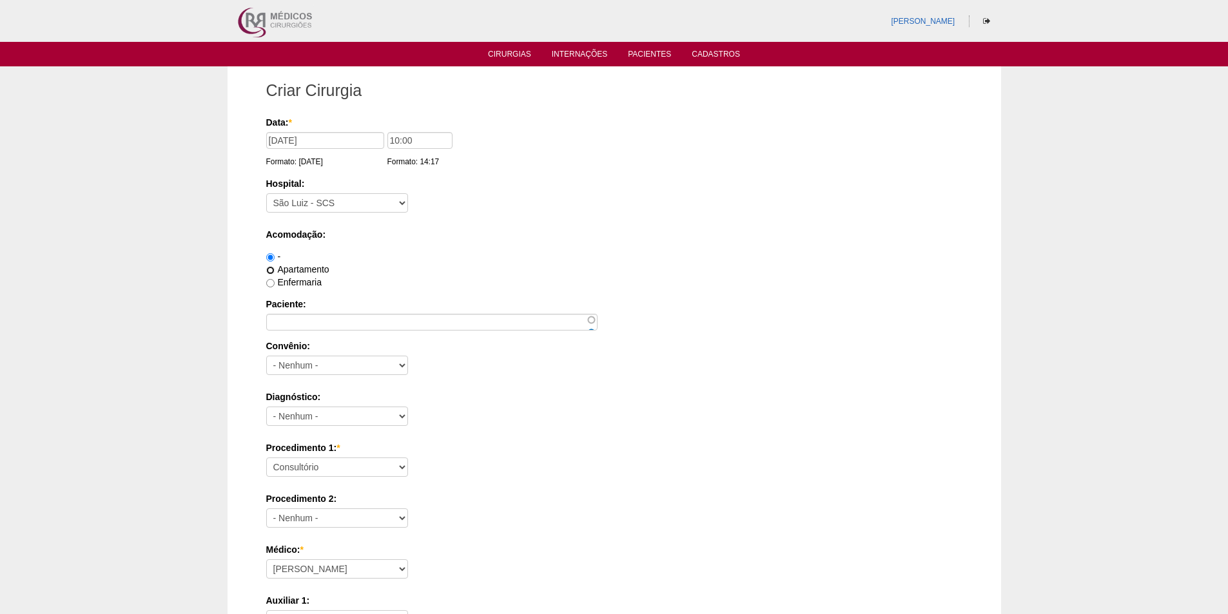
drag, startPoint x: 271, startPoint y: 270, endPoint x: 279, endPoint y: 309, distance: 40.1
click at [273, 272] on input "Apartamento" at bounding box center [270, 270] width 8 height 8
radio input "true"
click at [290, 320] on input "Paciente:" at bounding box center [431, 322] width 331 height 17
paste input "[PERSON_NAME] Contro"
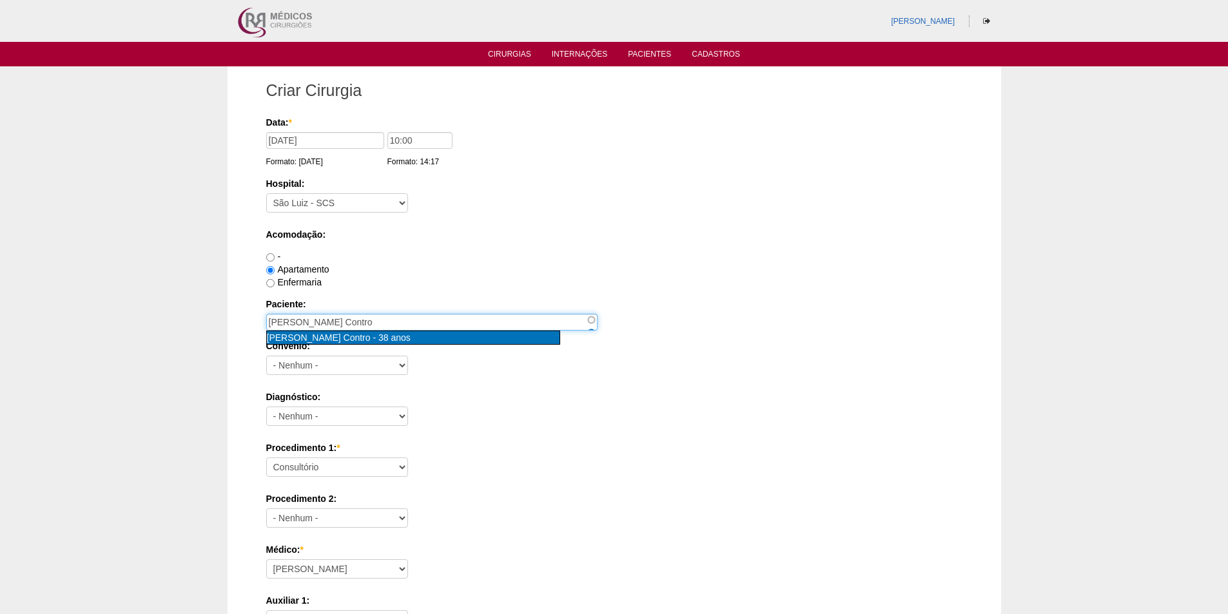
type input "[PERSON_NAME] Contro [nid:84679]"
click at [316, 338] on span "[PERSON_NAME] Contro" at bounding box center [319, 338] width 104 height 10
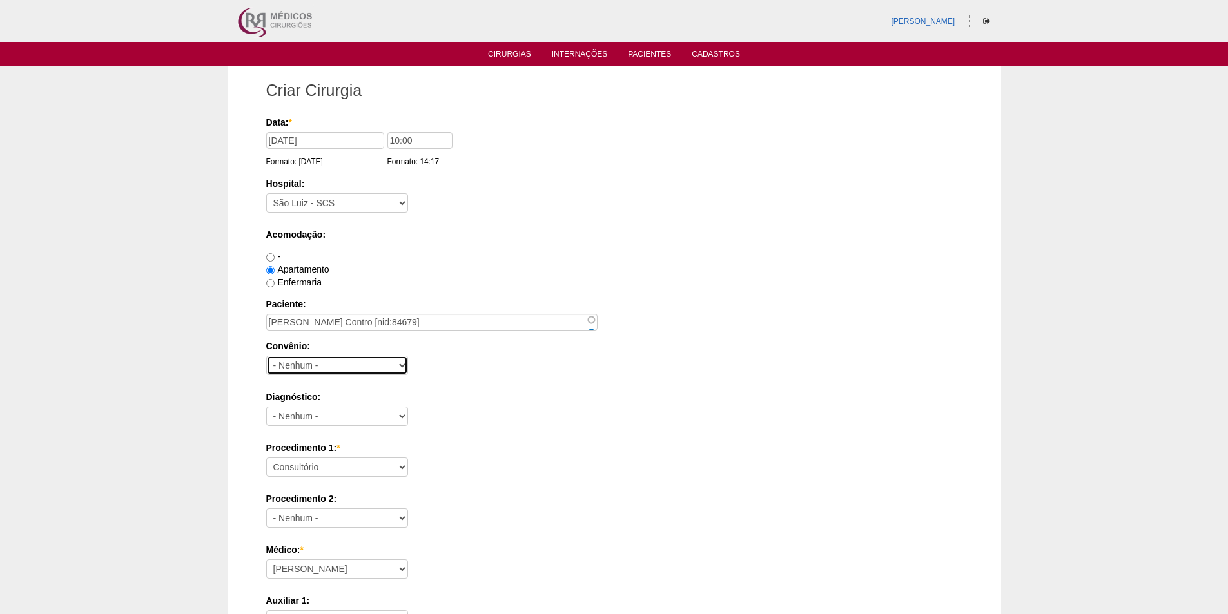
click at [312, 365] on select "- Nenhum - Abet Afresp Allianz Amil Blue Life Caasp Cabesp Caixa de Pensões Car…" at bounding box center [337, 365] width 142 height 19
click at [299, 366] on select "- Nenhum - Abet Afresp Allianz Amil Blue Life Caasp Cabesp Caixa de Pensões Car…" at bounding box center [337, 365] width 142 height 19
select select "25"
click at [266, 356] on select "- Nenhum - Abet Afresp Allianz Amil Blue Life Caasp Cabesp Caixa de Pensões Car…" at bounding box center [337, 365] width 142 height 19
click at [338, 418] on select "- Nenhum - Abdome Agudo Abscesso Hepático Abscesso Perianal Abscesso Peritoneal…" at bounding box center [337, 416] width 142 height 19
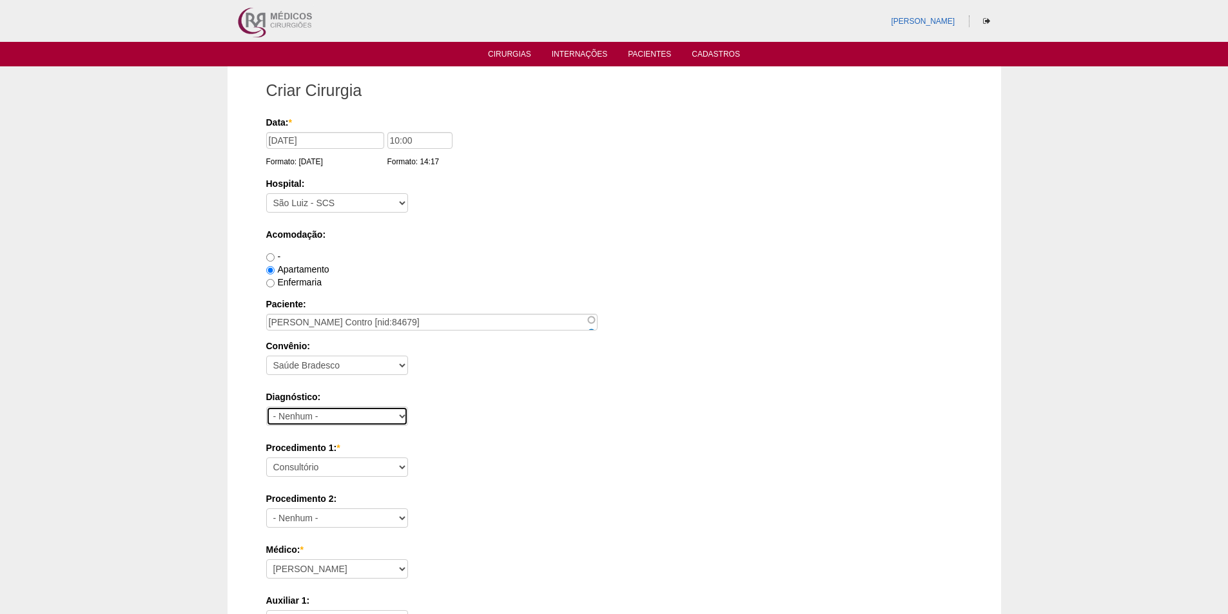
select select "12"
click at [266, 407] on select "- Nenhum - Abdome Agudo Abscesso Hepático Abscesso Perianal Abscesso Peritoneal…" at bounding box center [337, 416] width 142 height 19
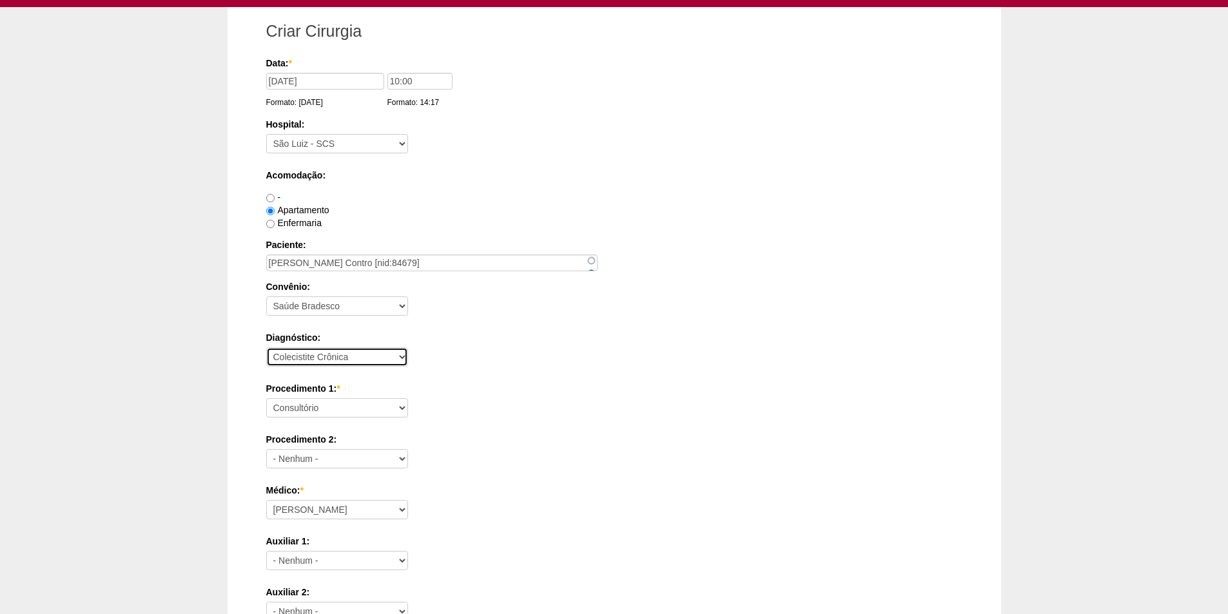
scroll to position [129, 0]
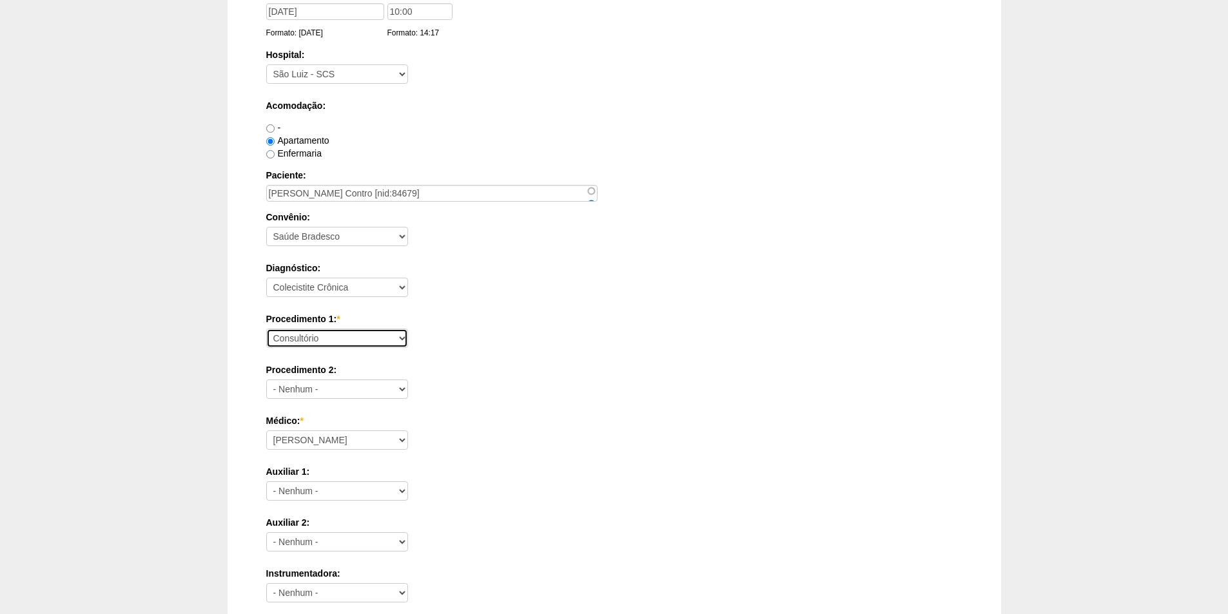
click at [364, 335] on select "Consultório Abscesso Hepático - Drenagem Abscesso perianal Amputação Abdômino P…" at bounding box center [337, 338] width 142 height 19
select select "3735"
click at [266, 329] on select "Consultório Abscesso Hepático - Drenagem Abscesso perianal Amputação Abdômino P…" at bounding box center [337, 338] width 142 height 19
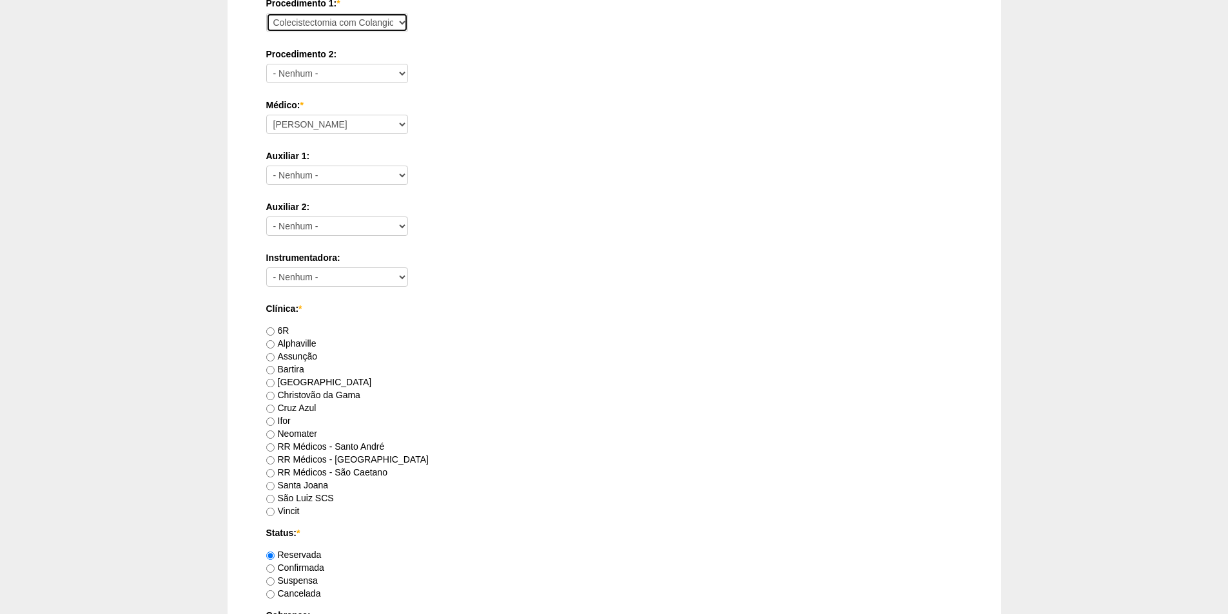
scroll to position [451, 0]
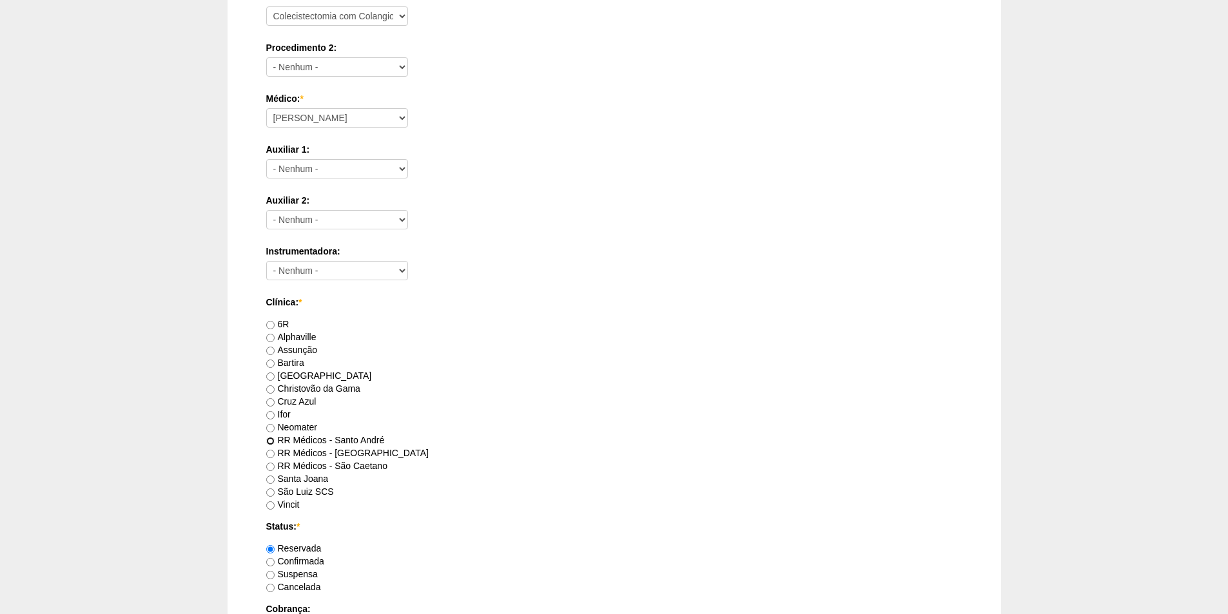
drag, startPoint x: 271, startPoint y: 440, endPoint x: 291, endPoint y: 440, distance: 20.0
click at [271, 440] on input "RR Médicos - Santo André" at bounding box center [270, 441] width 8 height 8
radio input "true"
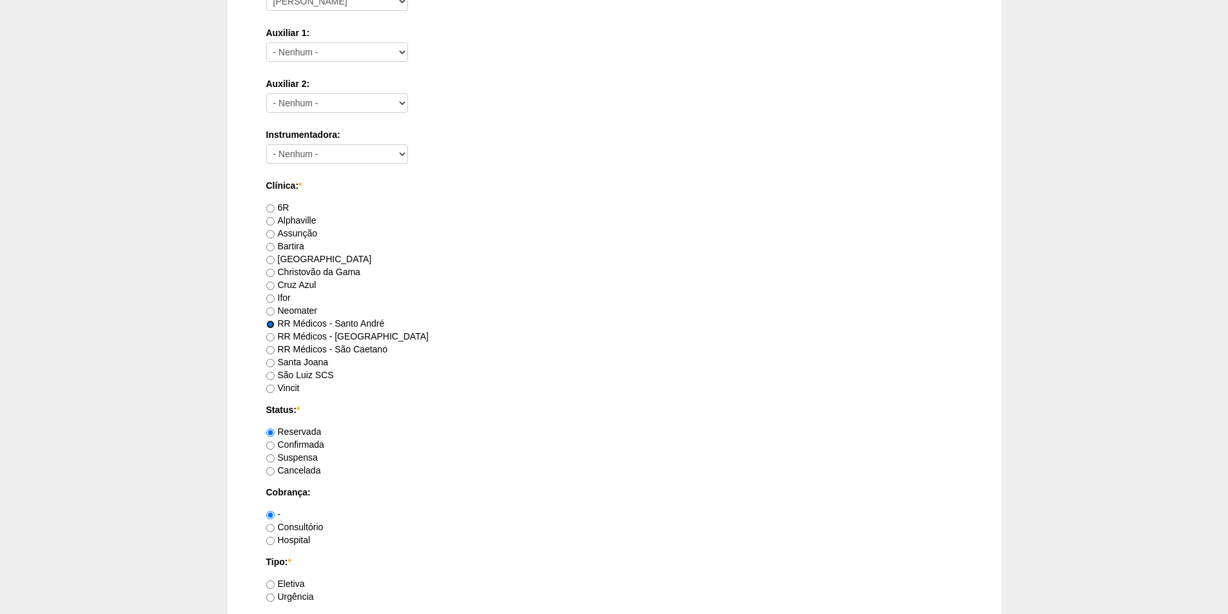
scroll to position [580, 0]
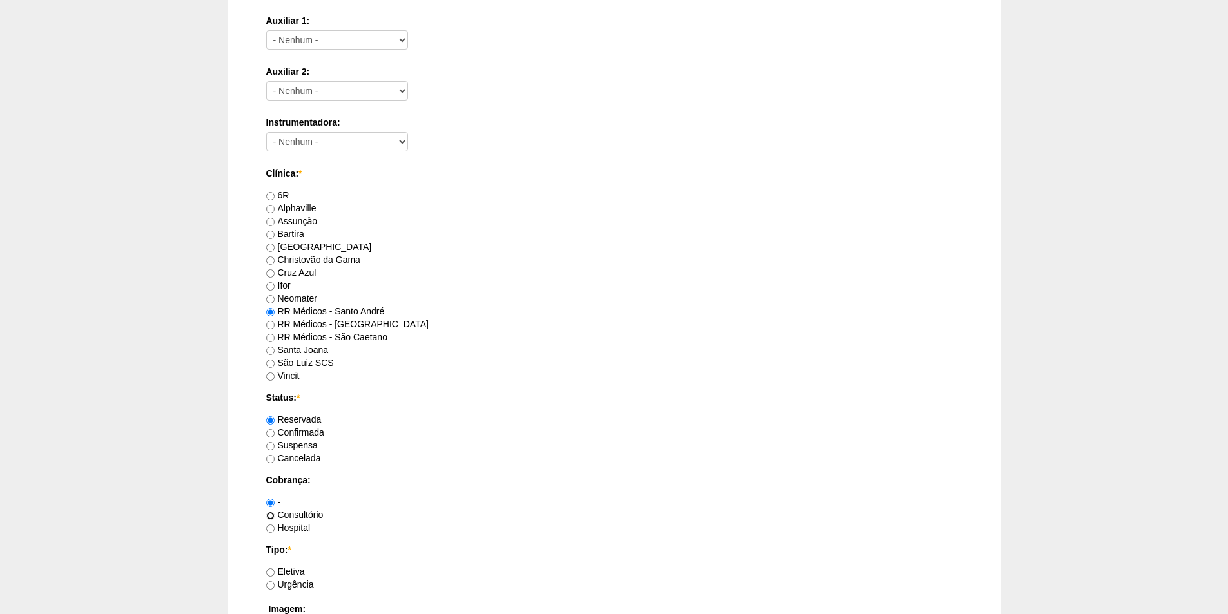
click at [271, 514] on input "Consultório" at bounding box center [270, 516] width 8 height 8
radio input "true"
drag, startPoint x: 271, startPoint y: 573, endPoint x: 337, endPoint y: 544, distance: 72.2
click at [282, 567] on label "Eletiva" at bounding box center [285, 572] width 39 height 10
click at [275, 569] on input "Eletiva" at bounding box center [270, 573] width 8 height 8
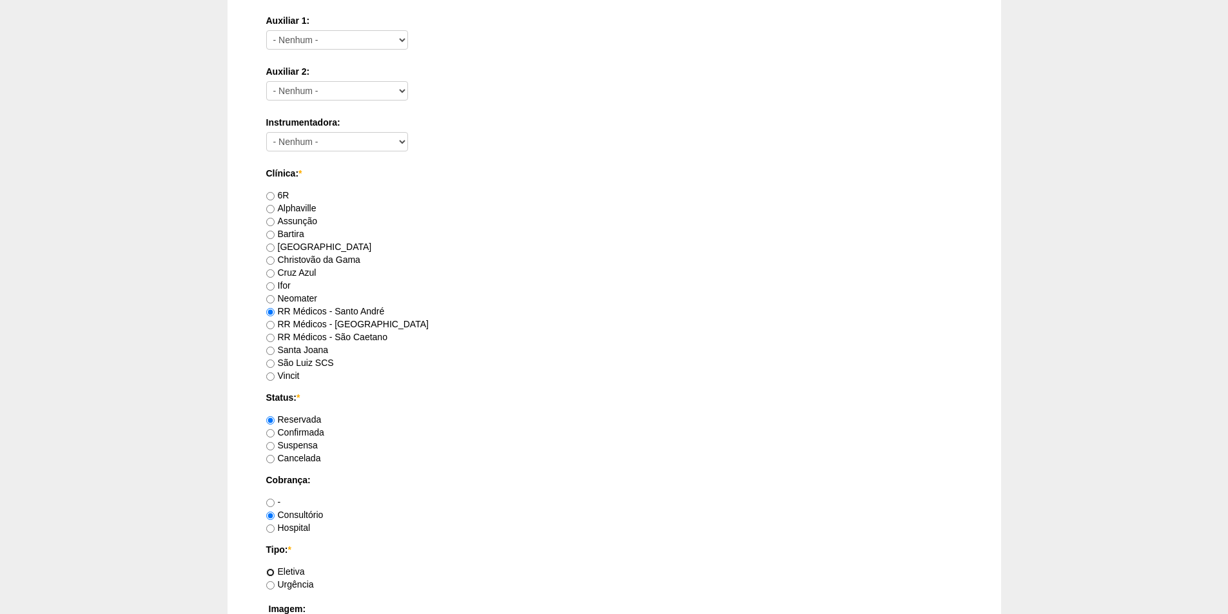
radio input "true"
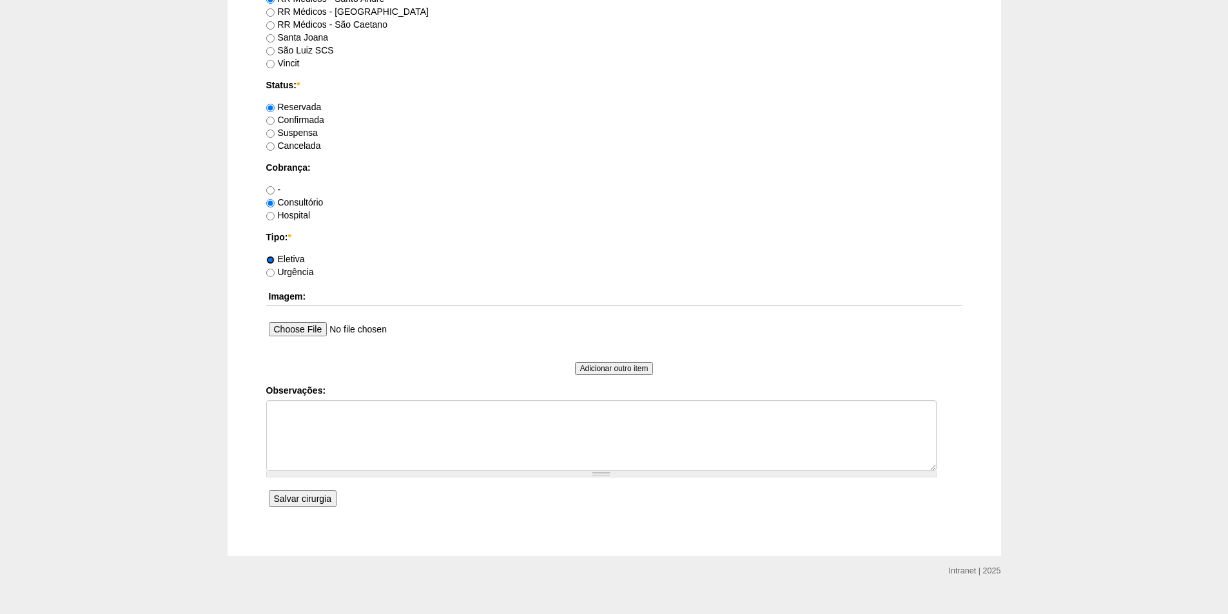
scroll to position [913, 0]
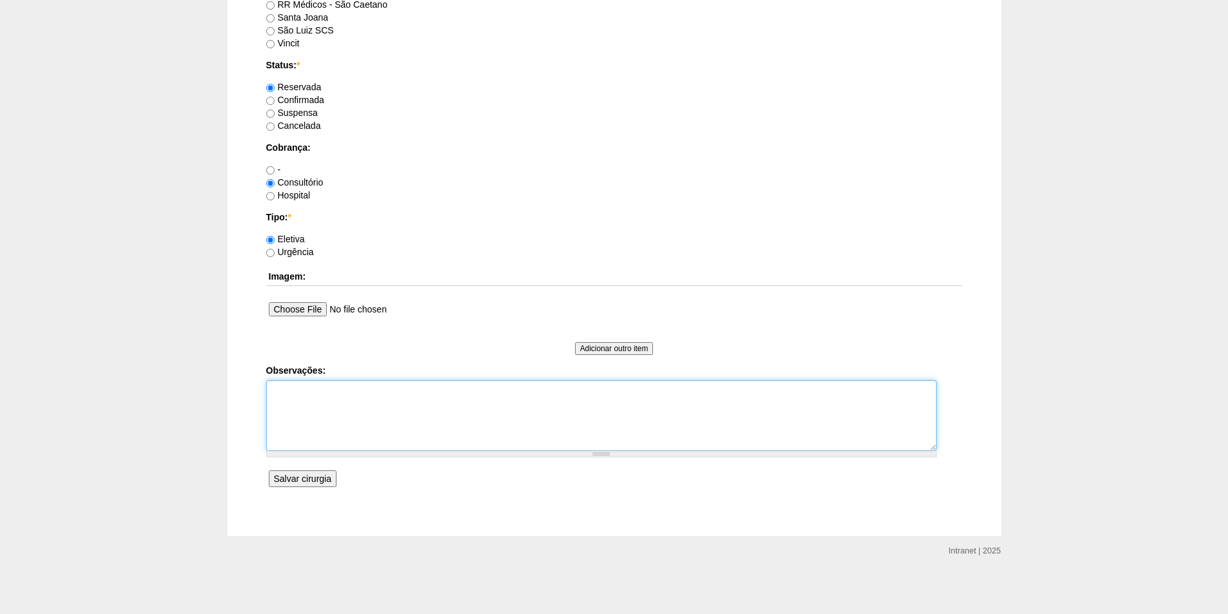
click at [317, 404] on textarea "Observações:" at bounding box center [601, 415] width 671 height 71
click at [299, 480] on input "Salvar cirurgia" at bounding box center [303, 479] width 68 height 17
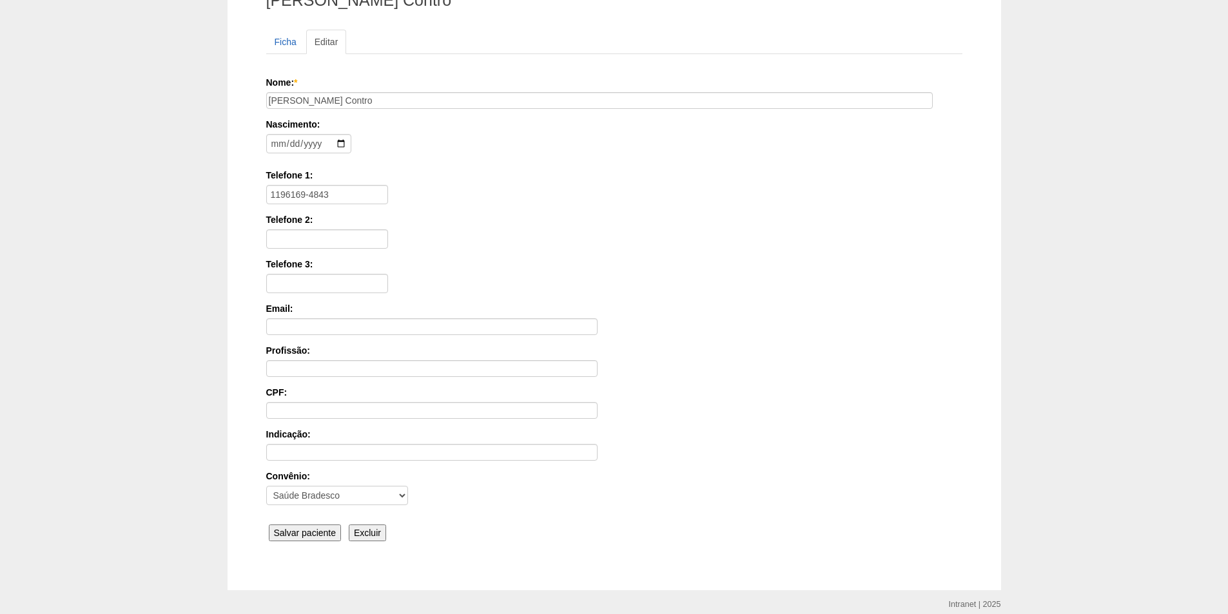
scroll to position [129, 0]
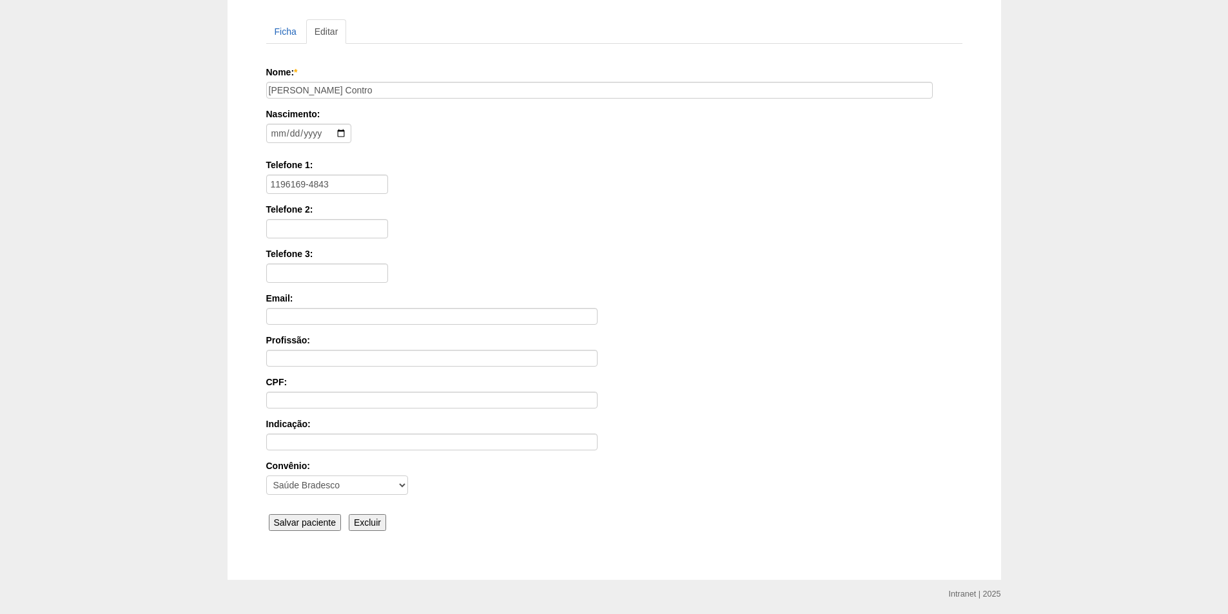
click at [308, 525] on input "Salvar paciente" at bounding box center [305, 522] width 73 height 17
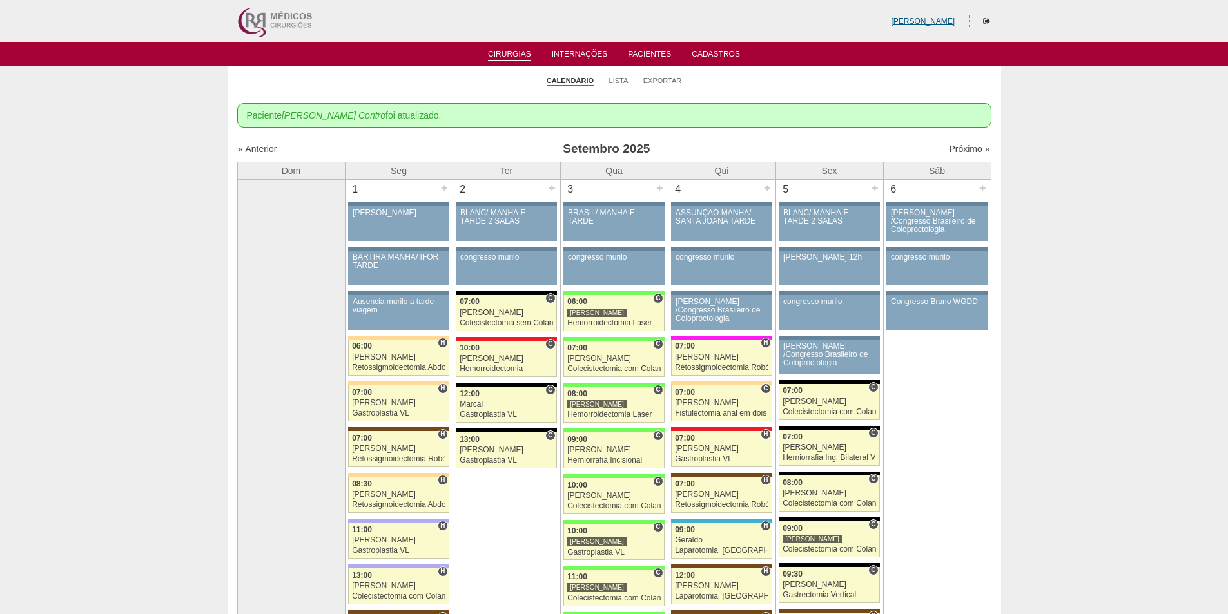
click at [930, 20] on link "[PERSON_NAME]" at bounding box center [923, 21] width 64 height 9
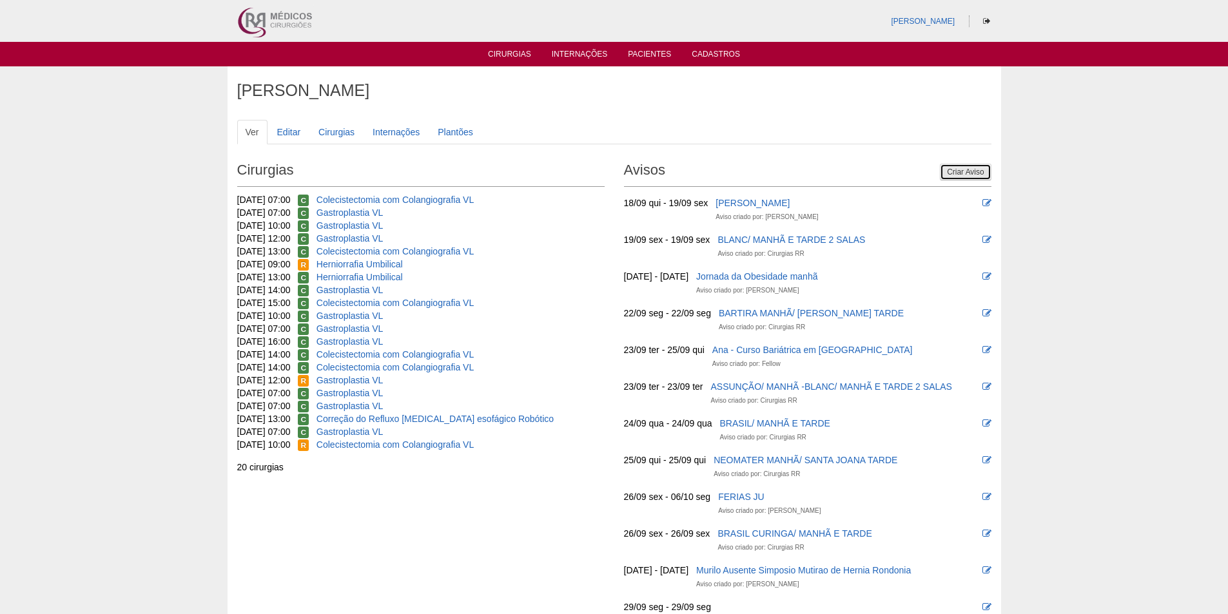
click at [962, 172] on link "Criar Aviso" at bounding box center [965, 172] width 51 height 17
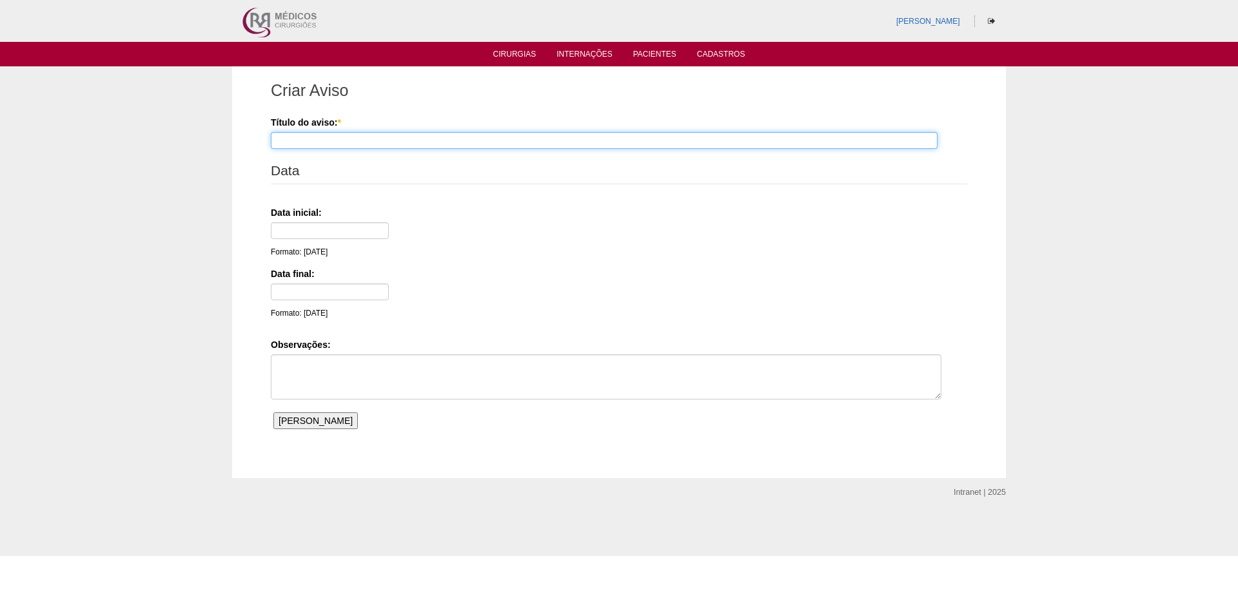
click at [314, 144] on input "Título do aviso: *" at bounding box center [604, 140] width 667 height 17
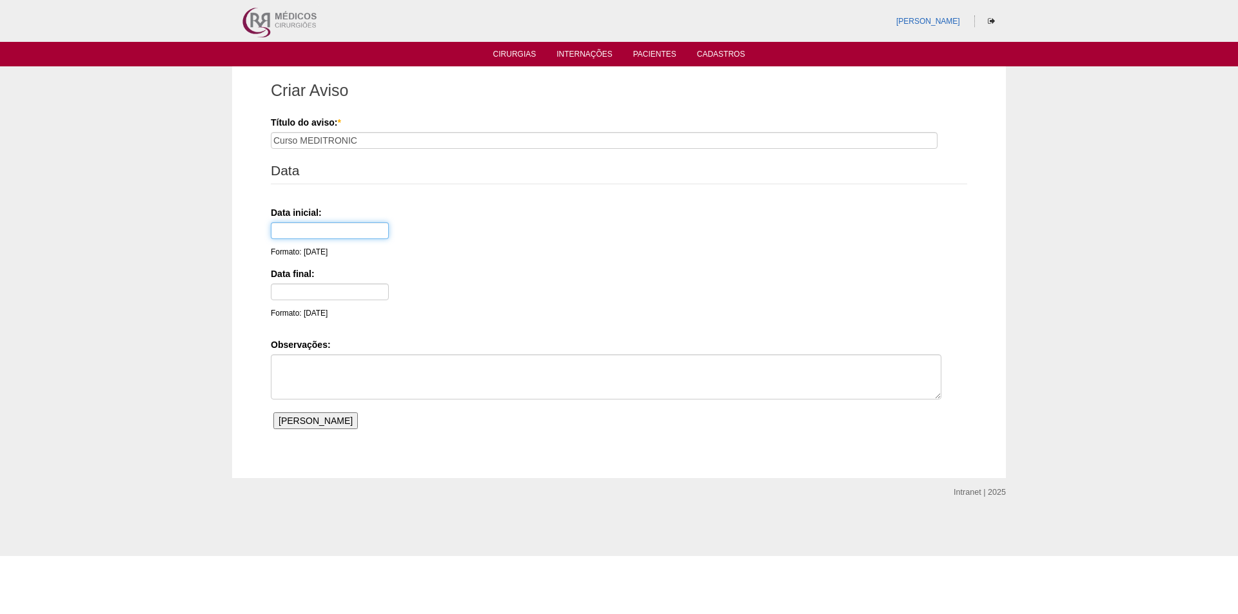
click at [308, 233] on input "text" at bounding box center [330, 230] width 118 height 17
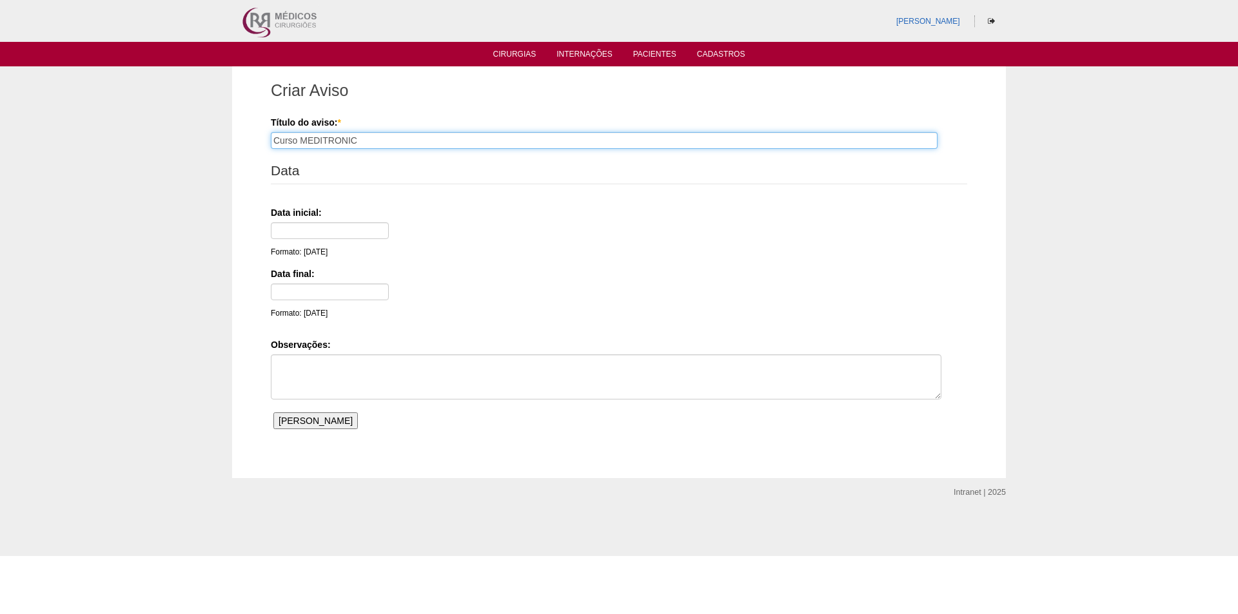
click at [395, 146] on input "Curso MEDITRONIC" at bounding box center [604, 140] width 667 height 17
type input "Curso MEDITRONIC - [PERSON_NAME]"
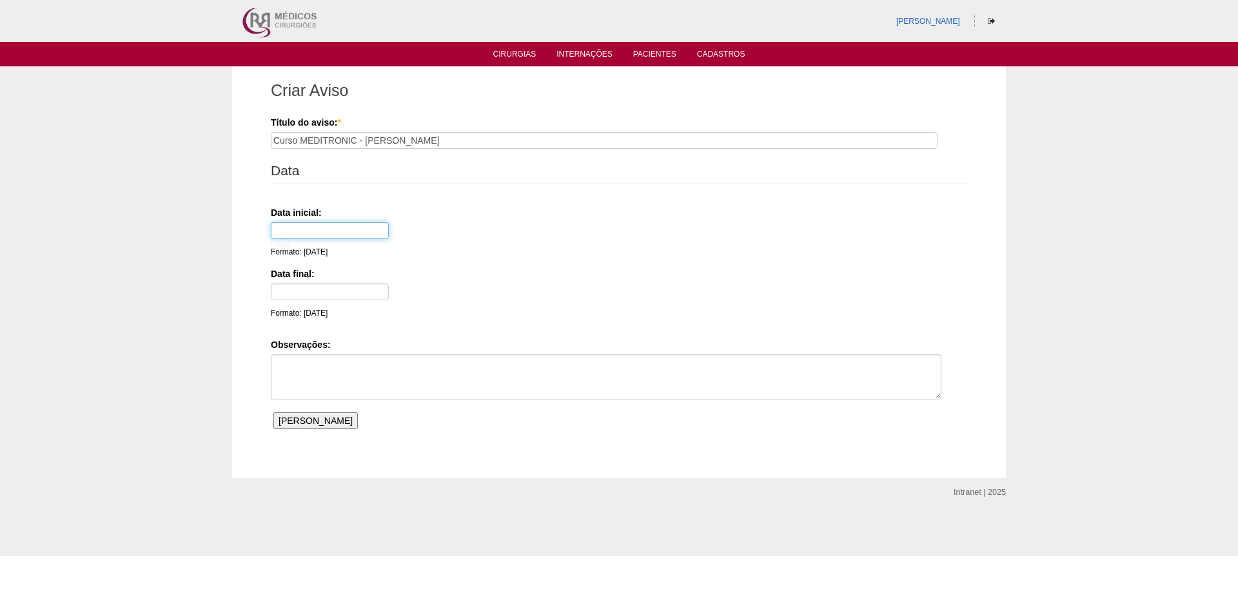
click at [331, 224] on input "text" at bounding box center [330, 230] width 118 height 17
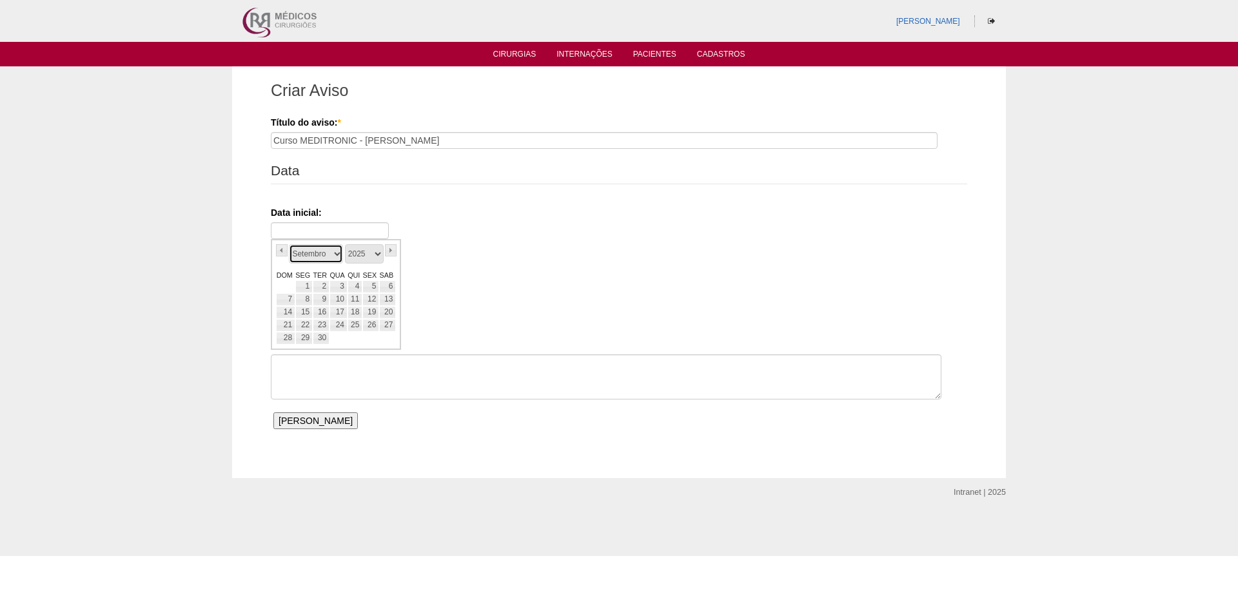
click at [304, 251] on select "Janeiro Fevereiro Março Abril Maio Junho Julho Agosto Setembro Outubro Novembro…" at bounding box center [316, 253] width 54 height 19
click at [337, 314] on link "15" at bounding box center [338, 312] width 18 height 13
type input "[DATE]"
click at [302, 288] on input "text" at bounding box center [330, 292] width 118 height 17
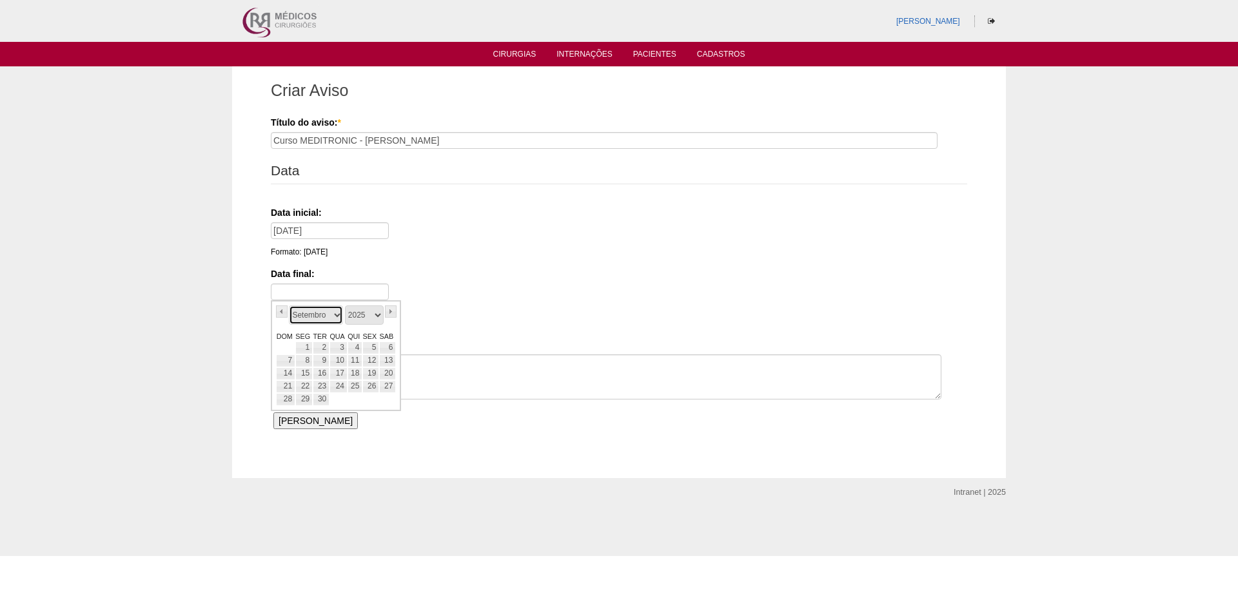
click at [303, 312] on select "Janeiro Fevereiro Março Abril Maio Junho Julho Agosto Setembro Outubro Novembro…" at bounding box center [316, 315] width 54 height 19
click at [336, 371] on link "15" at bounding box center [338, 373] width 18 height 13
type input "15/10/25"
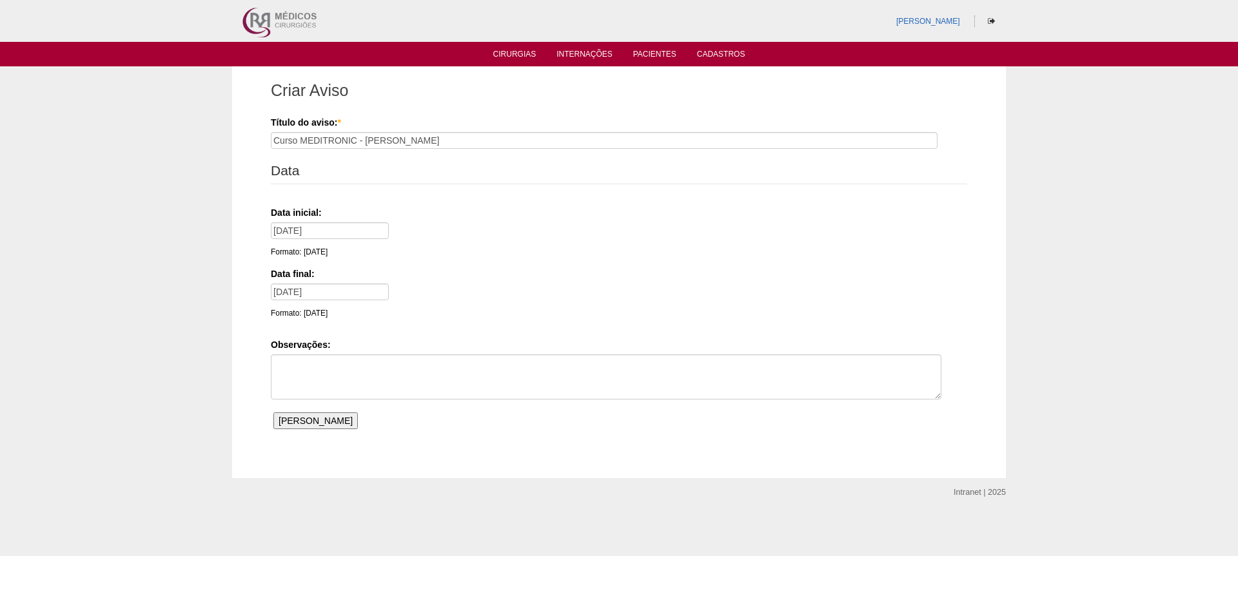
click at [302, 422] on input "Salvar Aviso" at bounding box center [315, 421] width 84 height 17
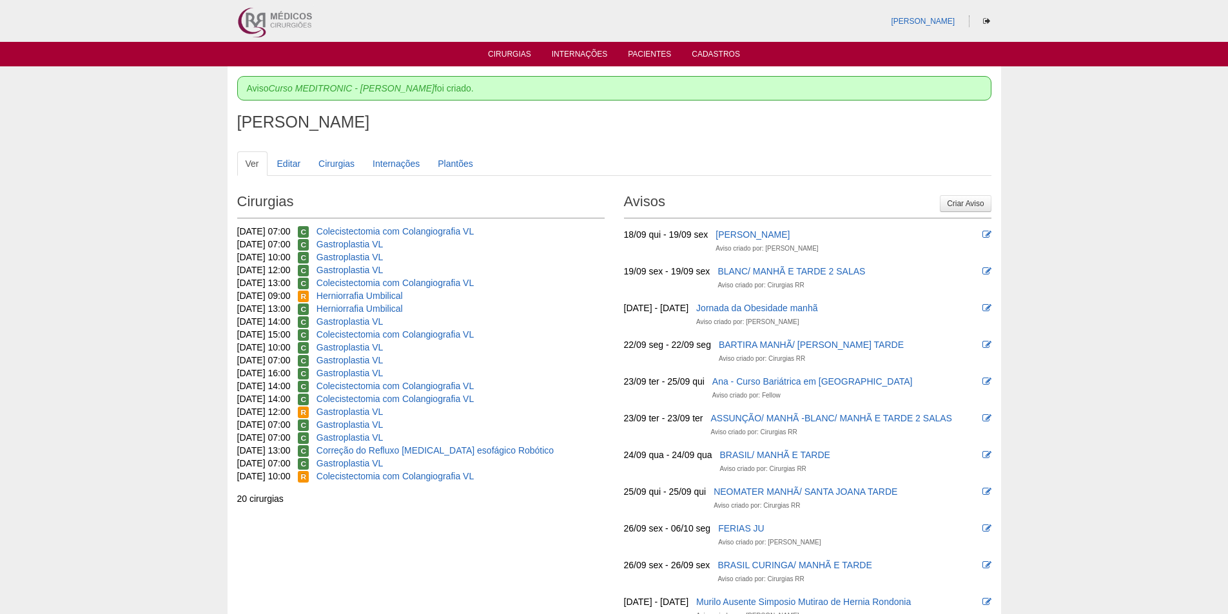
click at [516, 46] on ul "Cirurgias Internações Pacientes Cadastros" at bounding box center [614, 54] width 1228 height 24
click at [512, 53] on link "Cirurgias" at bounding box center [509, 55] width 43 height 11
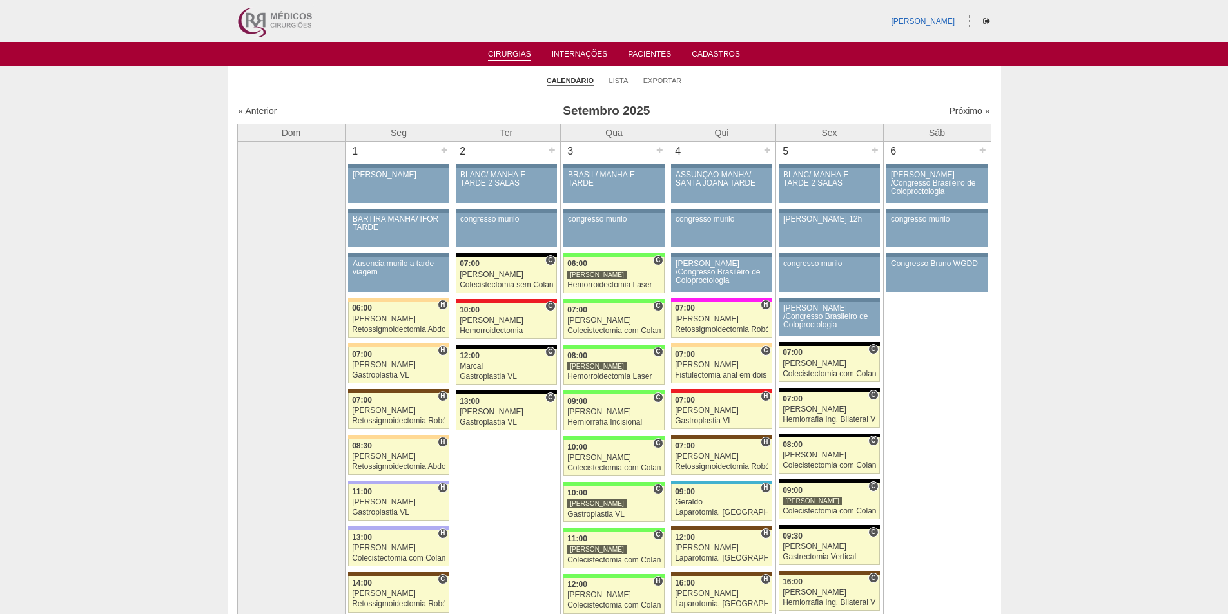
click at [949, 111] on link "Próximo »" at bounding box center [969, 111] width 41 height 10
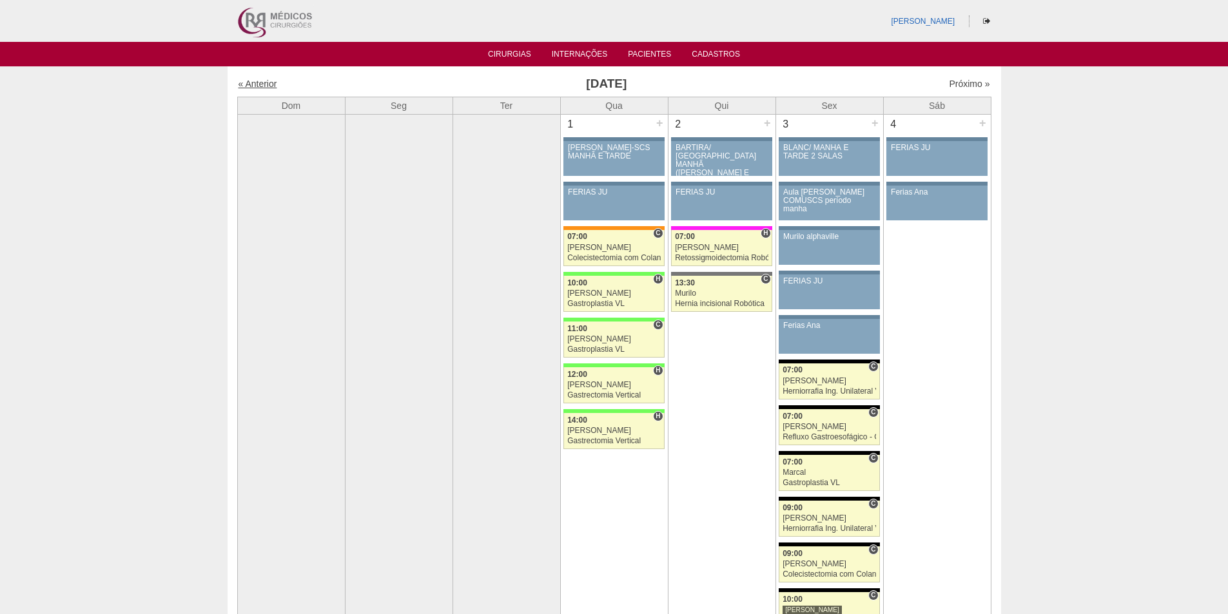
click at [262, 86] on link "« Anterior" at bounding box center [258, 84] width 39 height 10
